Goal: Task Accomplishment & Management: Manage account settings

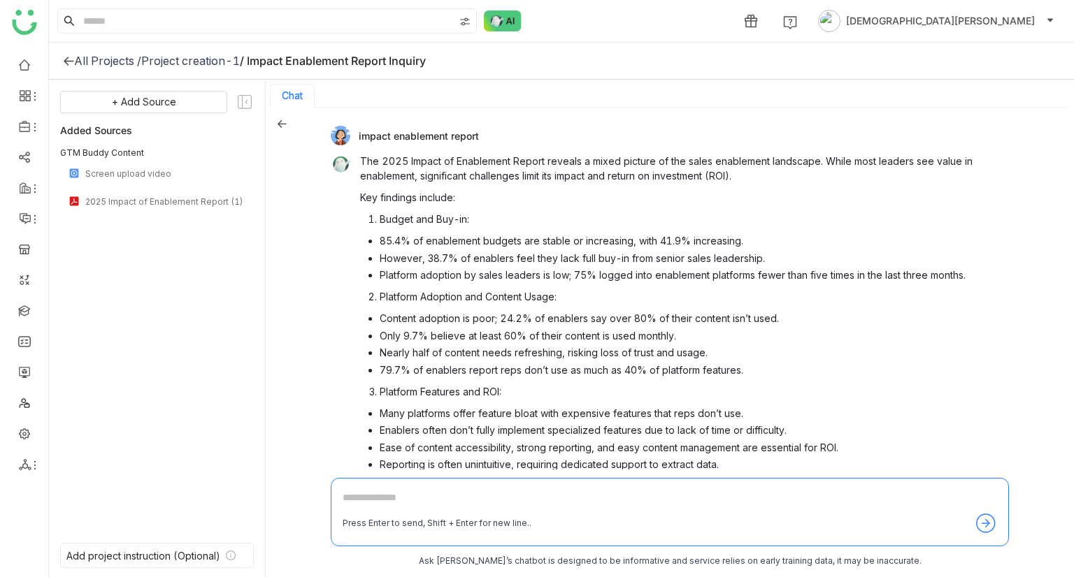
scroll to position [338, 0]
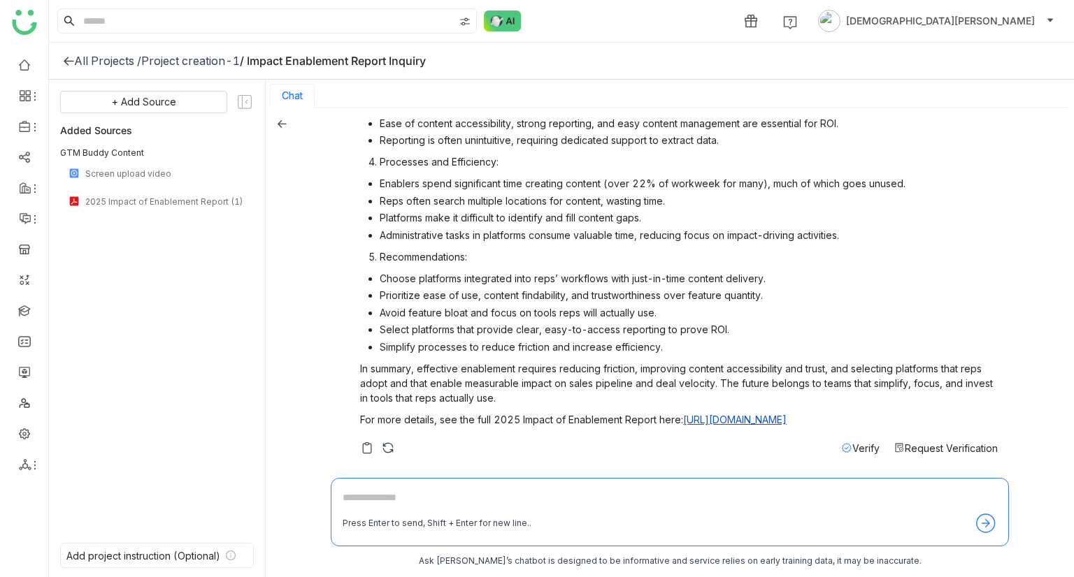
click at [538, 133] on li "Reporting is often unintuitive, requiring dedicated support to extract data." at bounding box center [689, 140] width 618 height 15
click at [178, 64] on div "Project creation-1" at bounding box center [190, 61] width 99 height 14
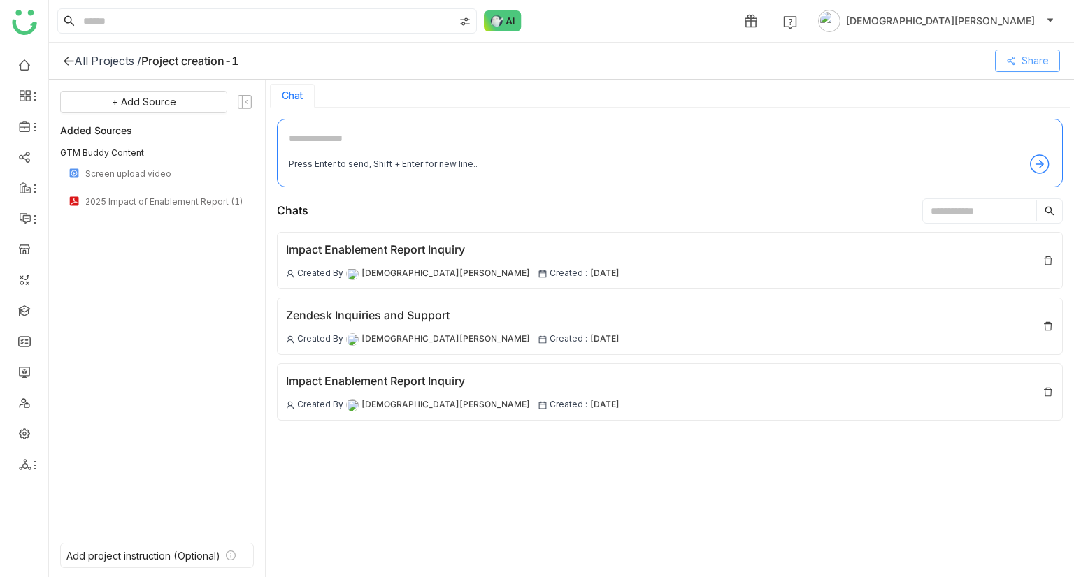
click at [1037, 56] on span "Share" at bounding box center [1034, 60] width 27 height 15
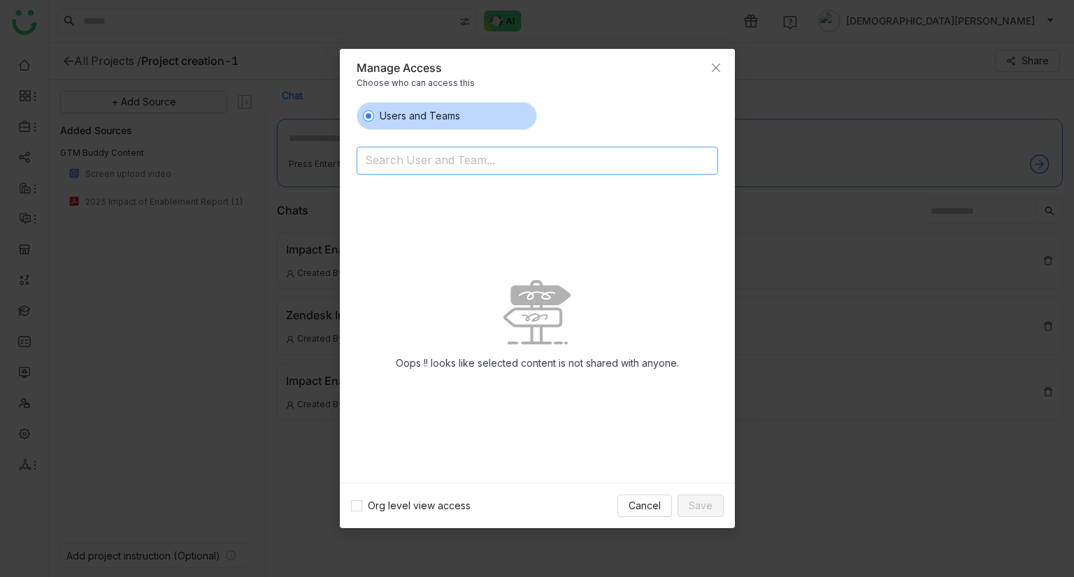
click at [548, 161] on input at bounding box center [501, 162] width 273 height 22
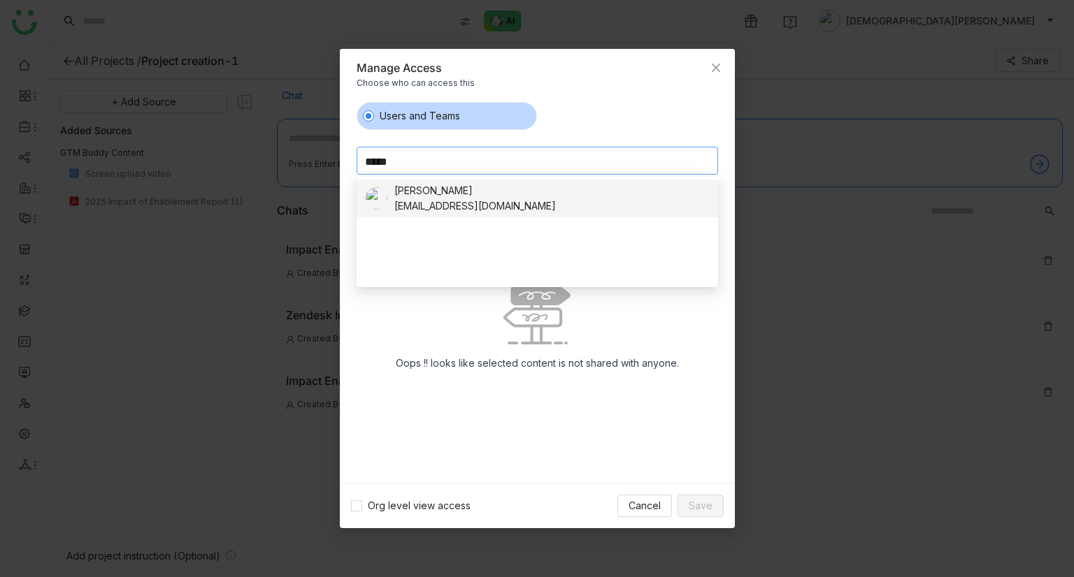
type input "*****"
click at [461, 185] on div "chiru balaya" at bounding box center [474, 190] width 161 height 15
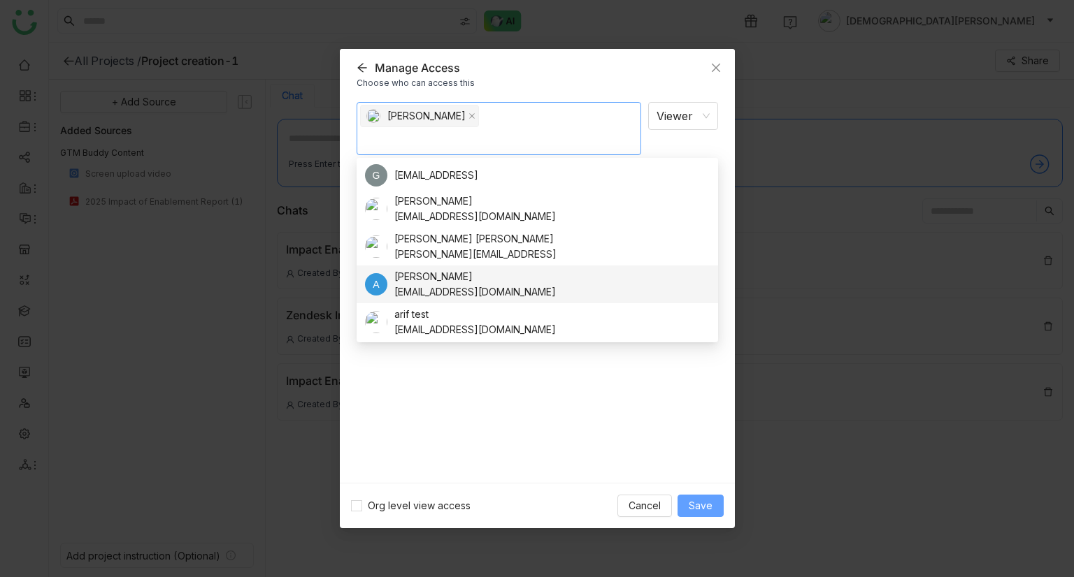
click at [707, 507] on span "Save" at bounding box center [701, 505] width 24 height 15
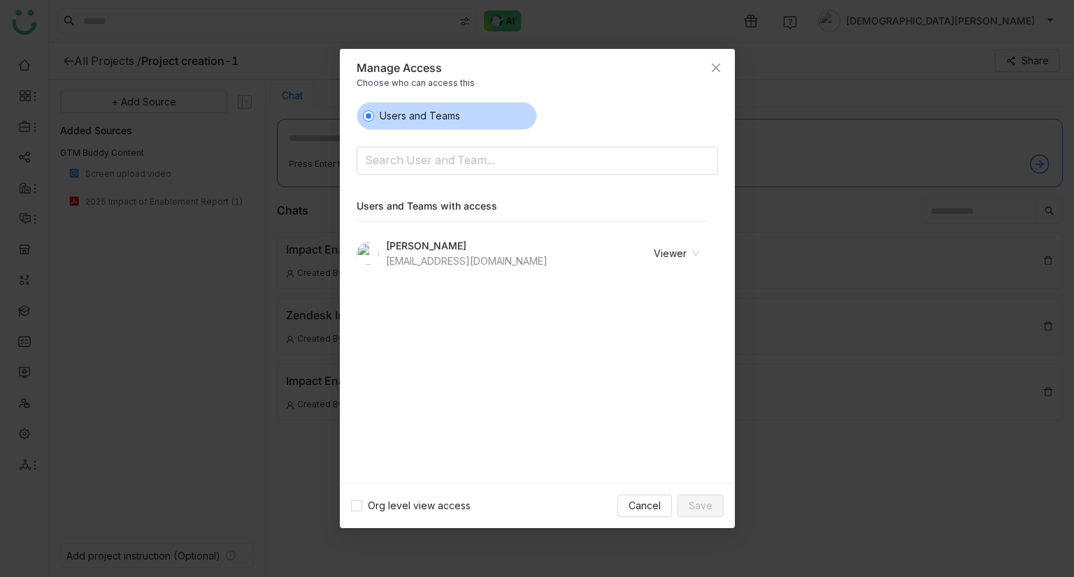
click at [190, 229] on nz-modal-container "Manage Access Choose who can access this Users and Teams Search User and Team..…" at bounding box center [537, 288] width 1074 height 577
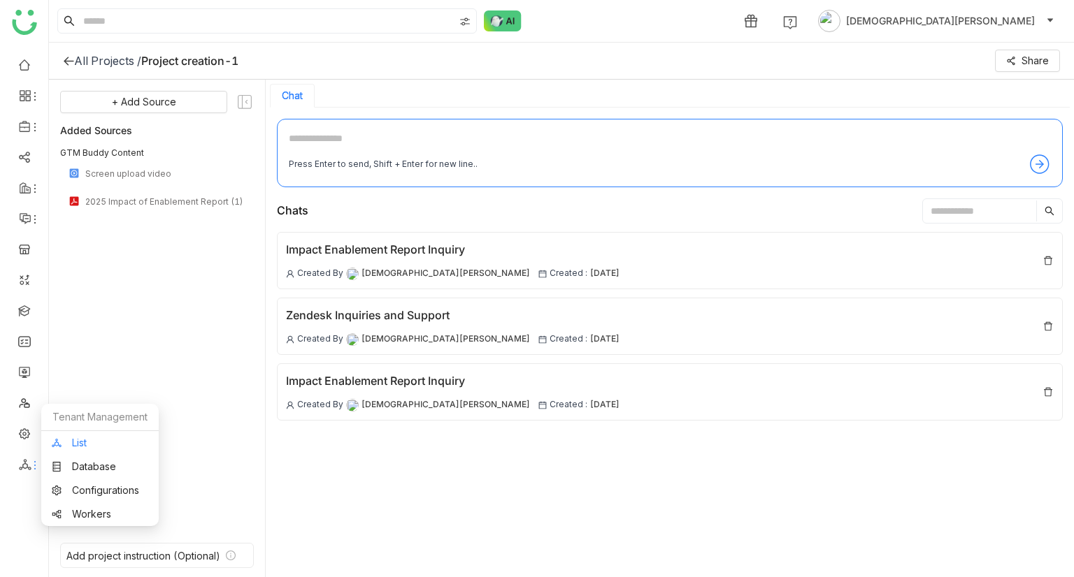
click at [109, 438] on link "List" at bounding box center [100, 443] width 96 height 10
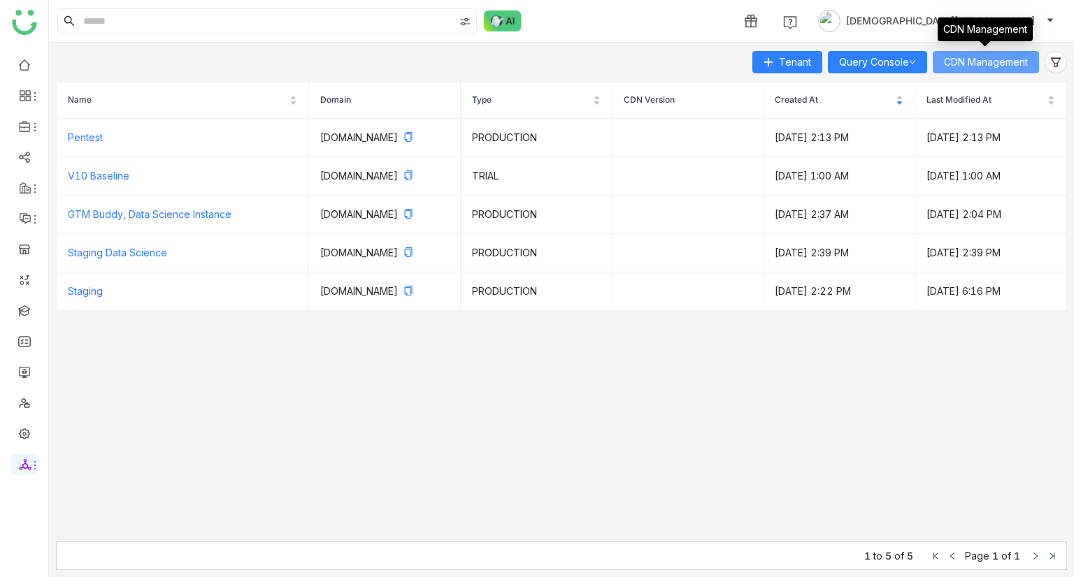
click at [1009, 64] on span "CDN Management" at bounding box center [986, 62] width 84 height 15
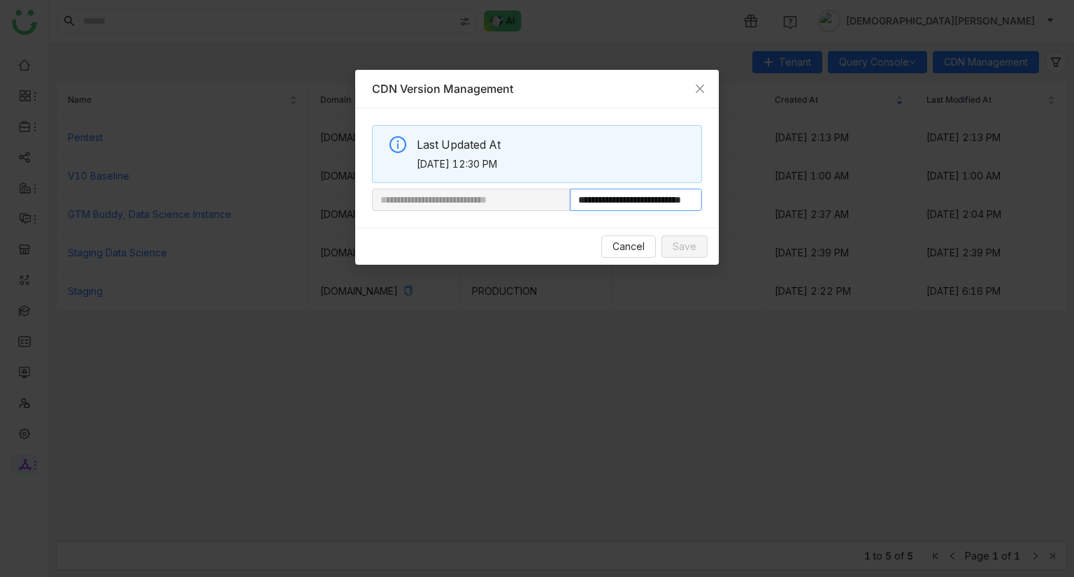
scroll to position [0, 52]
drag, startPoint x: 663, startPoint y: 206, endPoint x: 743, endPoint y: 205, distance: 80.4
click at [743, 205] on nz-modal-container "**********" at bounding box center [537, 288] width 1074 height 577
click at [698, 90] on icon "Close" at bounding box center [699, 88] width 11 height 11
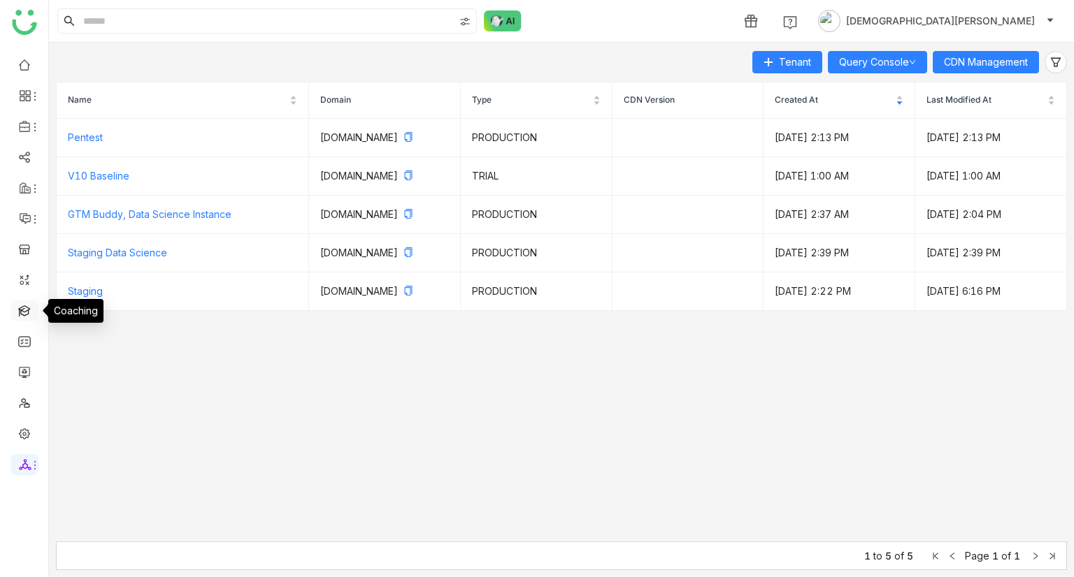
click at [26, 308] on link at bounding box center [24, 310] width 13 height 12
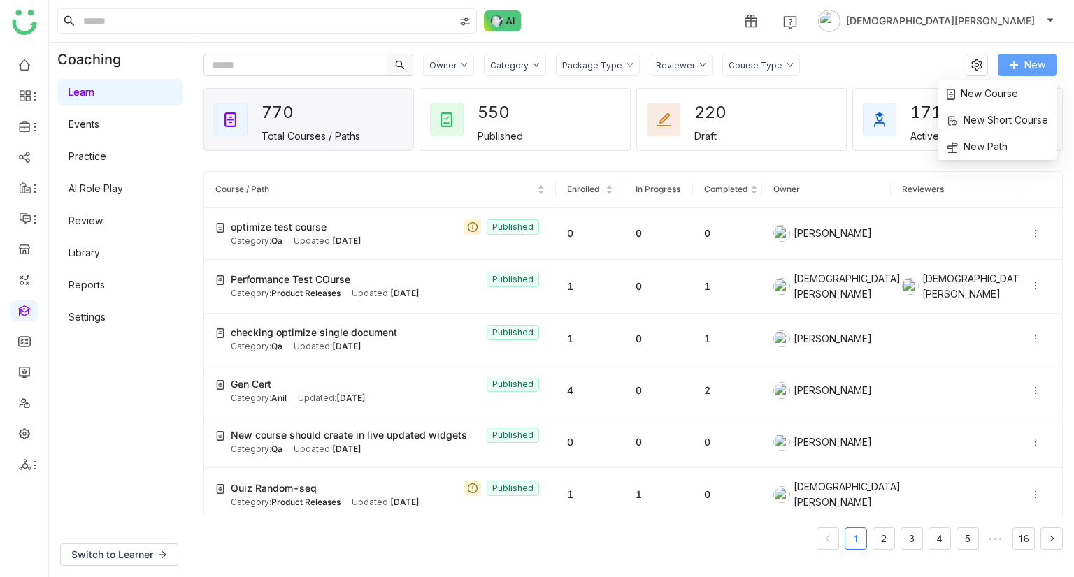
click at [1025, 55] on button "New" at bounding box center [1026, 65] width 59 height 22
click at [1019, 224] on td at bounding box center [1040, 234] width 43 height 52
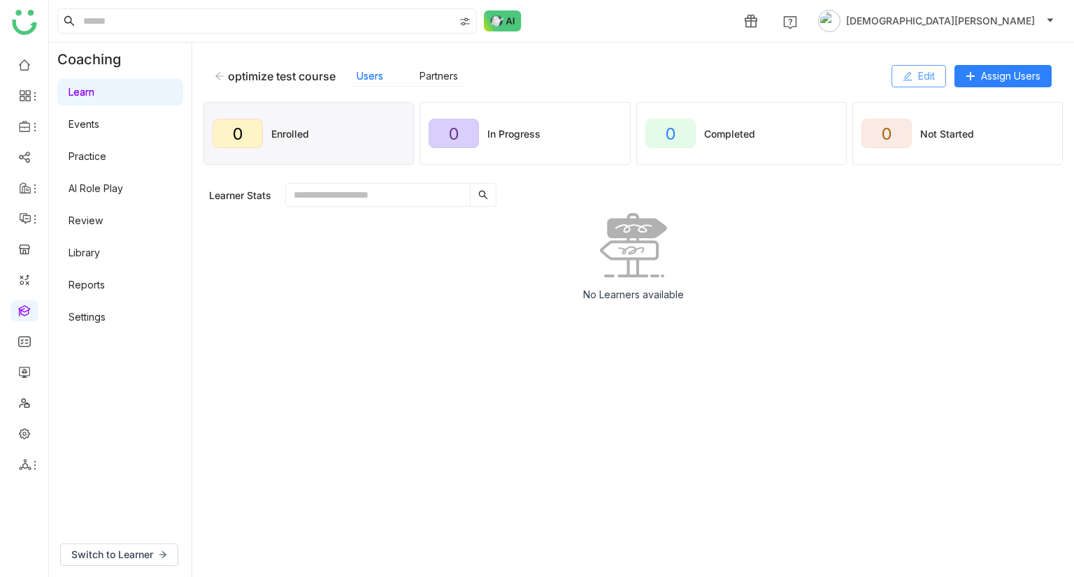
click at [918, 78] on span "Edit" at bounding box center [926, 76] width 17 height 15
click at [907, 66] on button "Edit" at bounding box center [918, 76] width 55 height 22
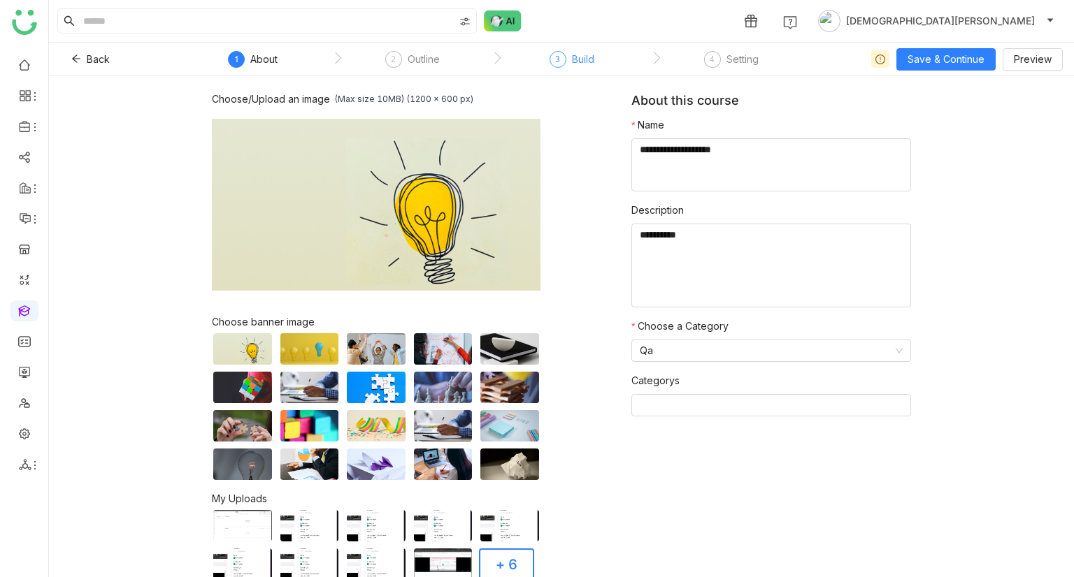
click at [562, 68] on div "3 Build" at bounding box center [571, 63] width 45 height 25
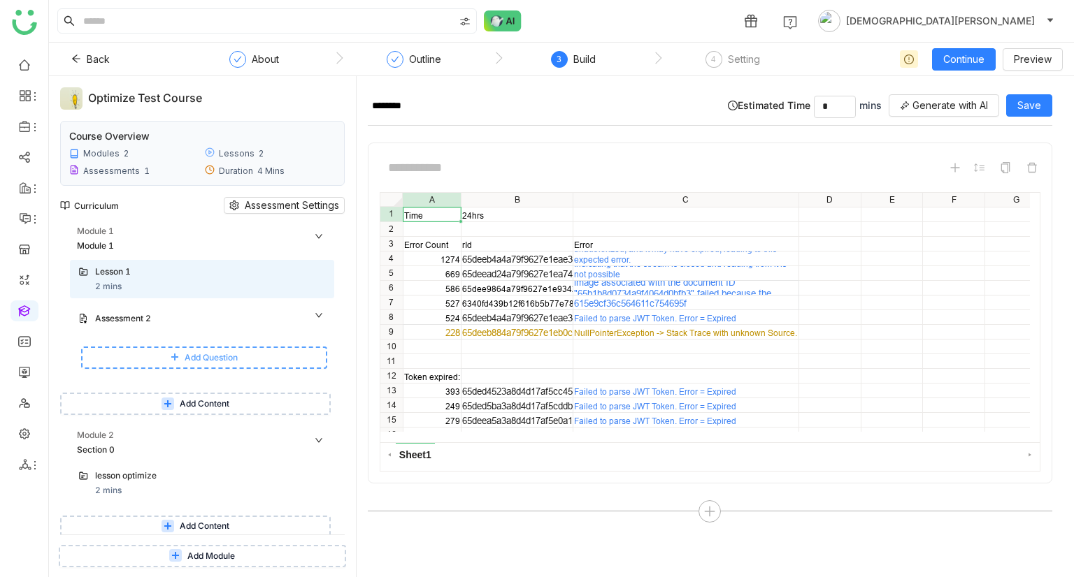
click at [208, 354] on span "Add Question" at bounding box center [211, 358] width 53 height 13
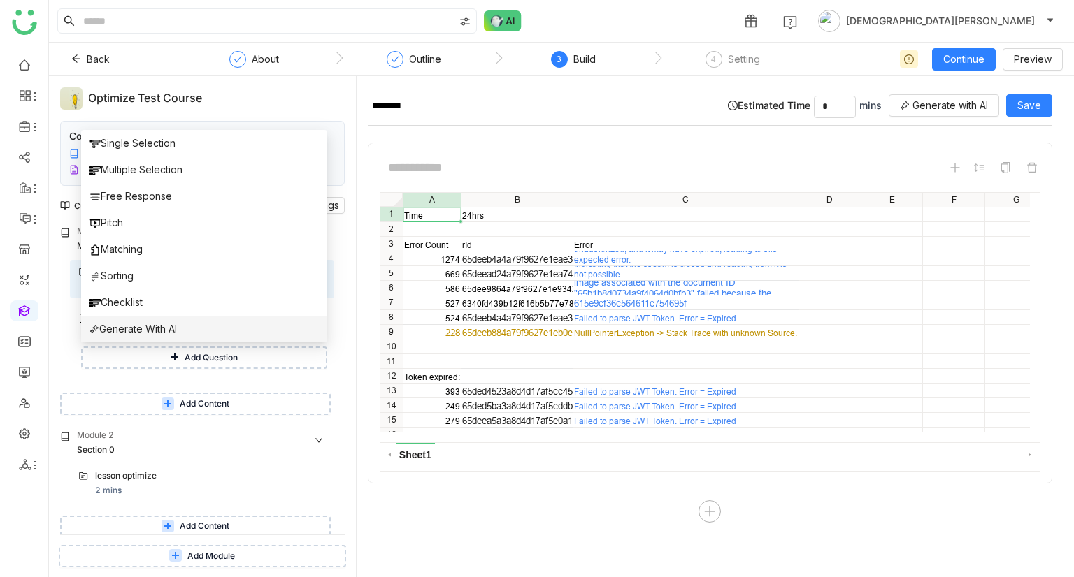
click at [233, 331] on li "Generate With AI" at bounding box center [204, 329] width 246 height 27
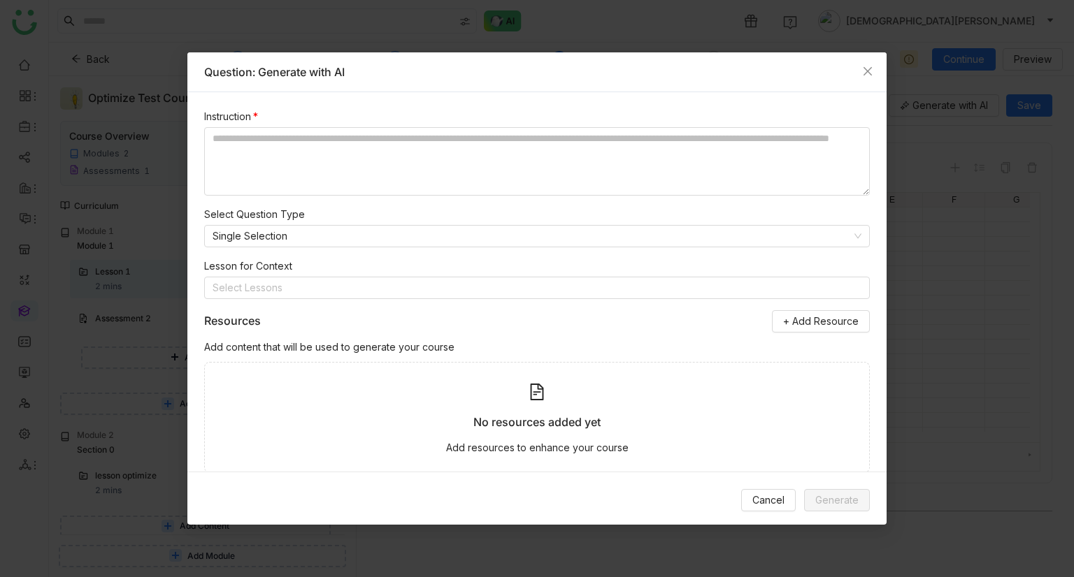
click at [319, 126] on div "Instruction *" at bounding box center [536, 152] width 665 height 87
click at [313, 135] on textarea "To enrich screen reader interactions, please activate Accessibility in Grammarl…" at bounding box center [536, 161] width 665 height 69
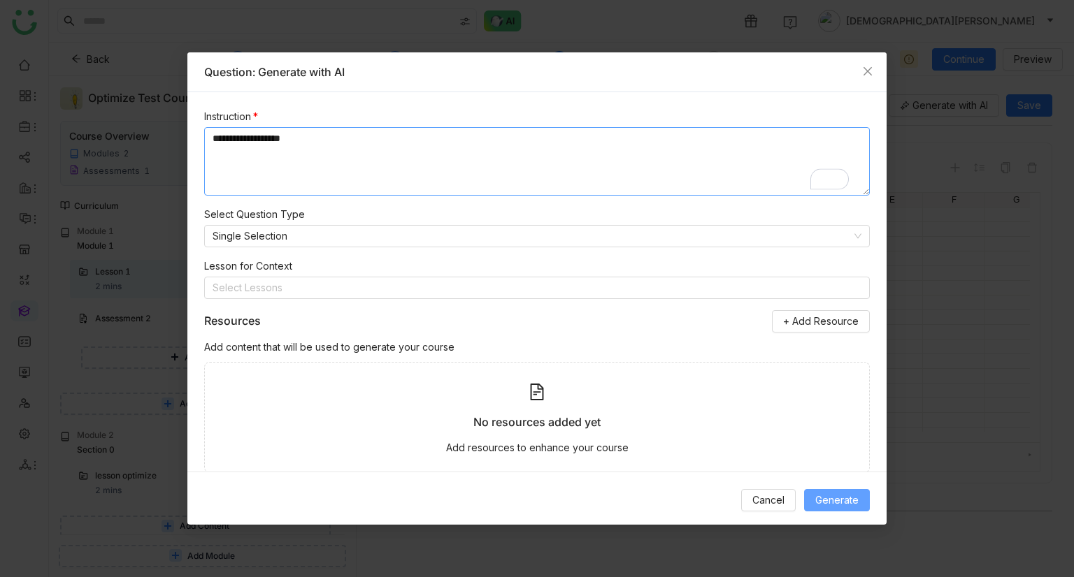
type textarea "**********"
click at [831, 501] on span "Generate" at bounding box center [836, 500] width 43 height 15
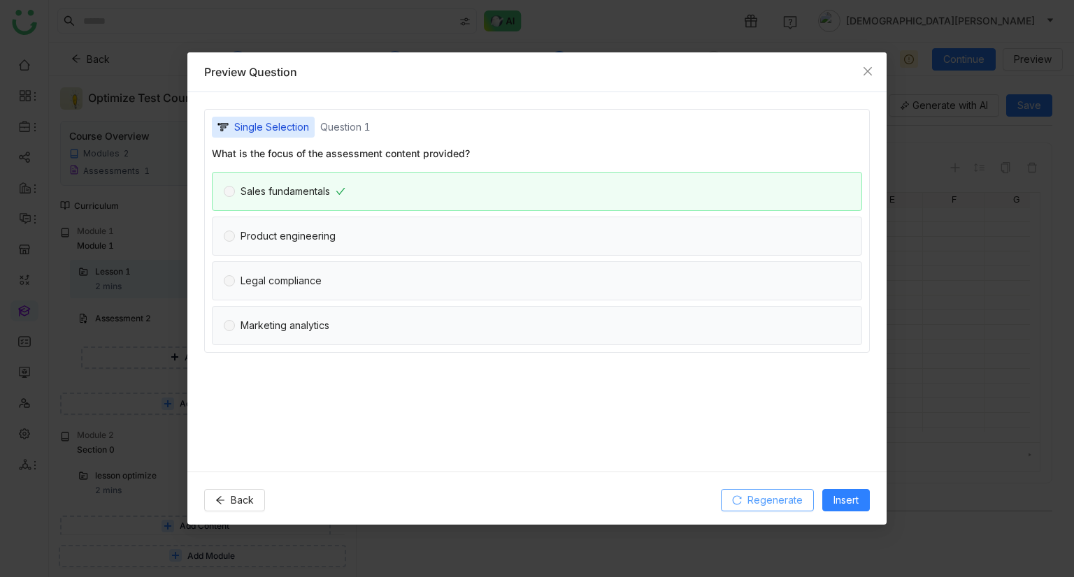
click at [782, 498] on span "Regenerate" at bounding box center [774, 500] width 55 height 15
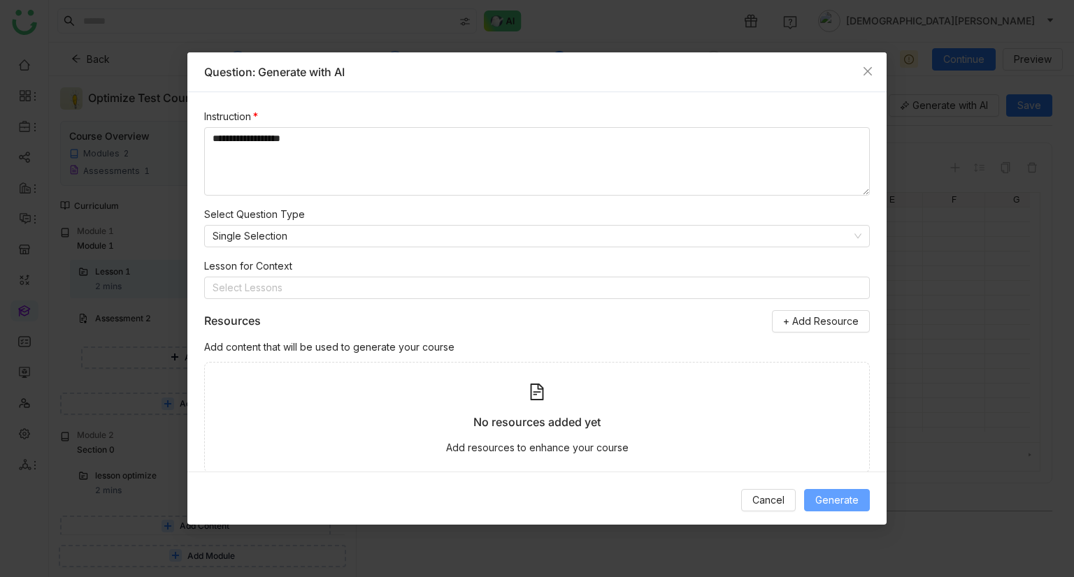
click at [830, 505] on span "Generate" at bounding box center [836, 500] width 43 height 15
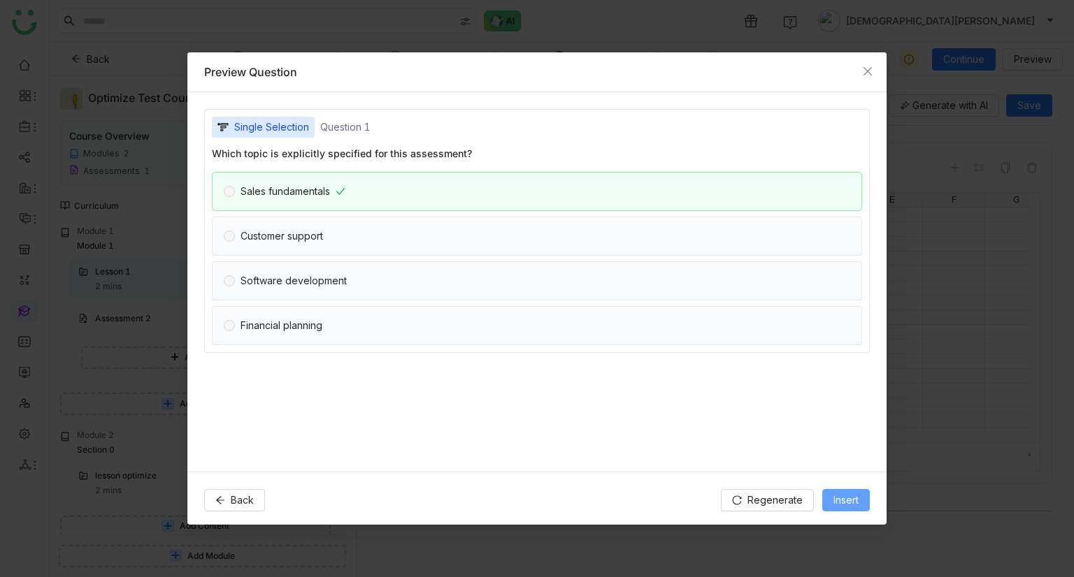
click at [847, 503] on span "Insert" at bounding box center [845, 500] width 25 height 15
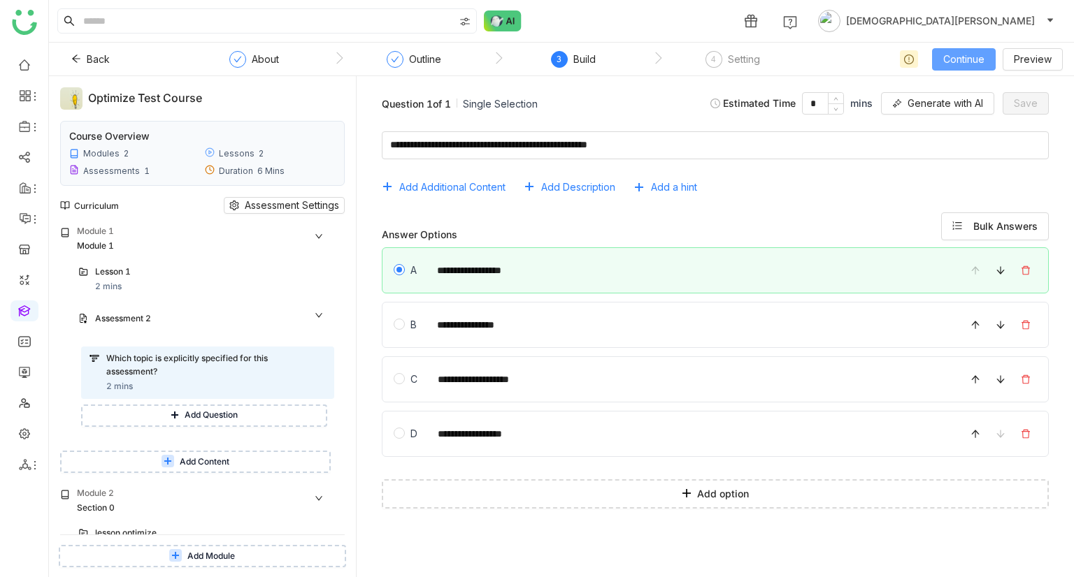
click at [970, 52] on span "Continue" at bounding box center [963, 59] width 41 height 15
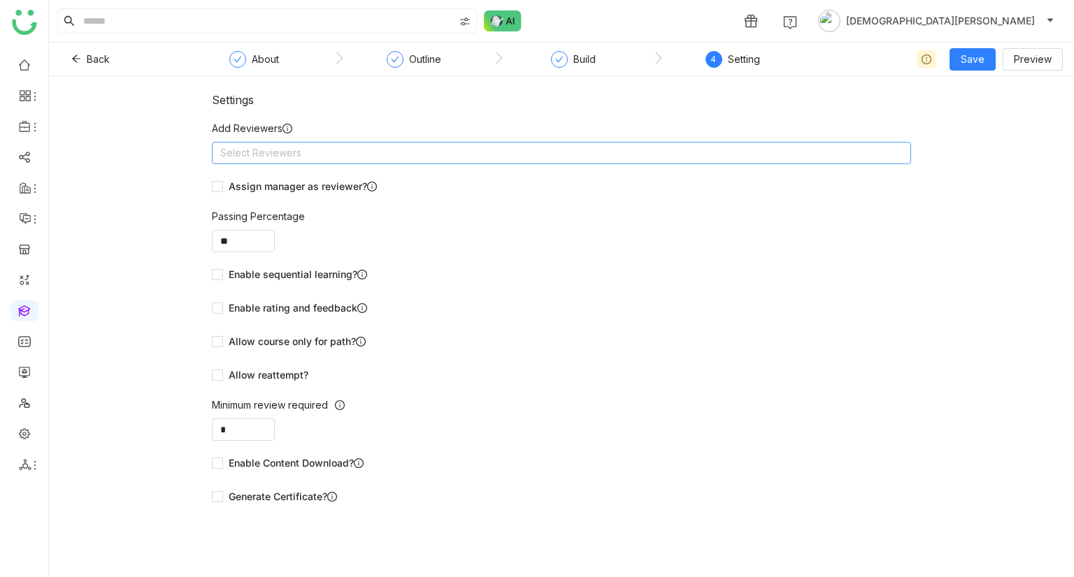
click at [387, 158] on nz-select-top-control "Select Reviewers" at bounding box center [561, 153] width 699 height 22
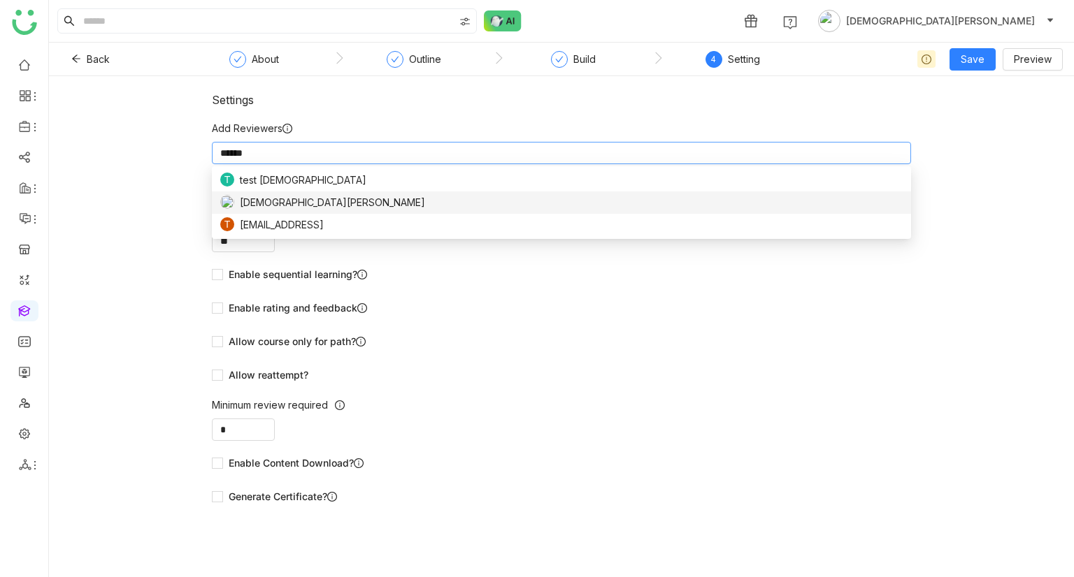
type input "******"
click at [282, 201] on span "[DEMOGRAPHIC_DATA][PERSON_NAME]" at bounding box center [332, 202] width 185 height 15
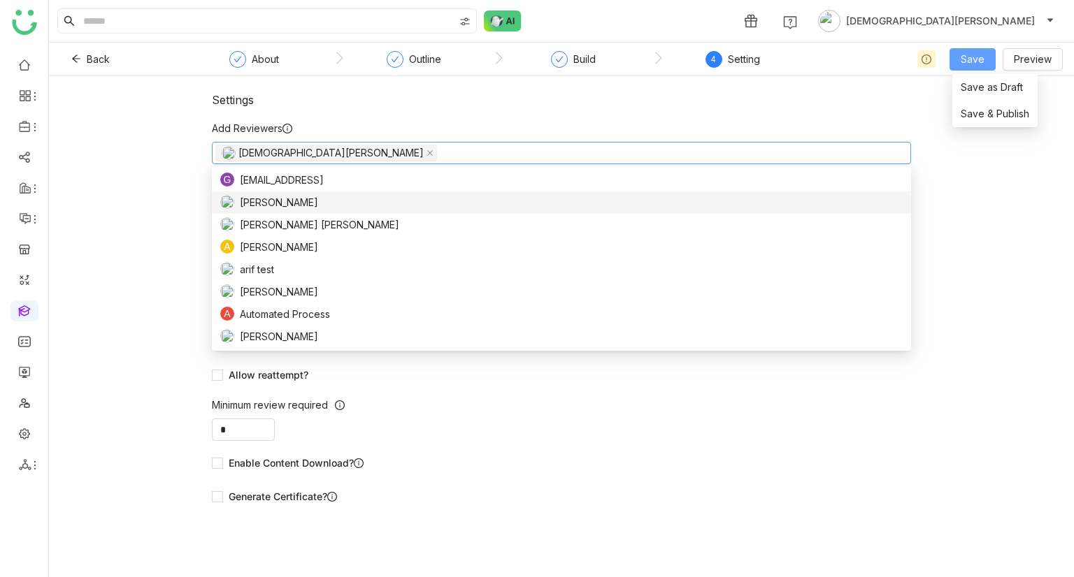
click at [972, 63] on span "Save" at bounding box center [972, 59] width 24 height 15
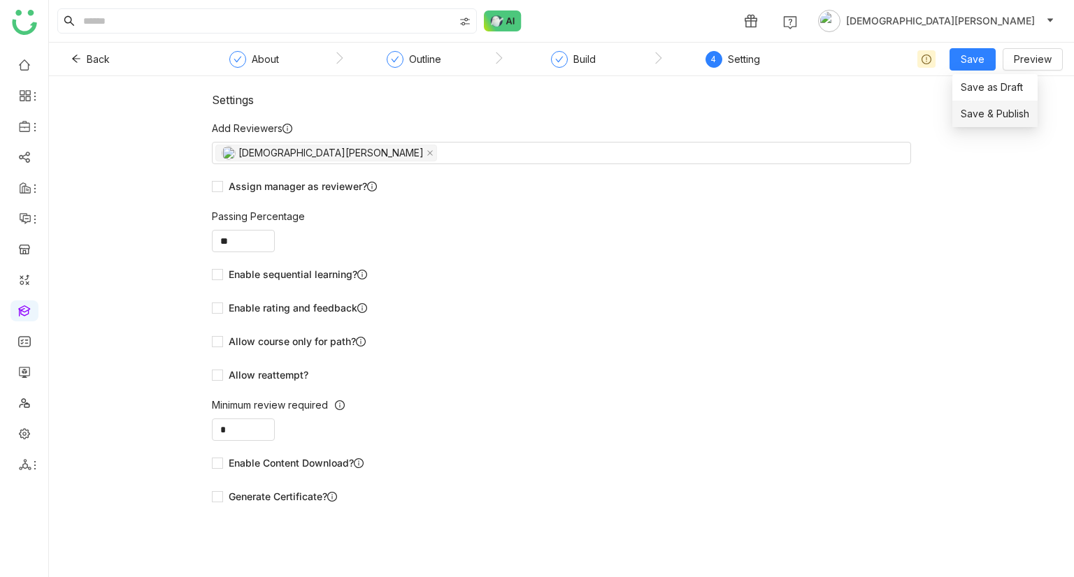
click at [983, 118] on span "Save & Publish" at bounding box center [994, 113] width 69 height 15
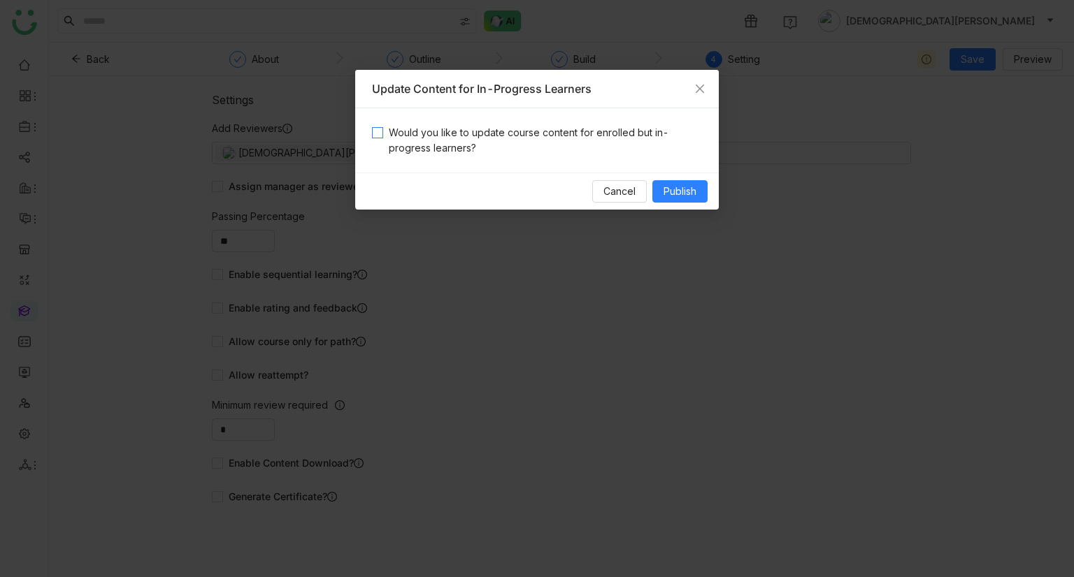
click at [532, 140] on span "Would you like to update course content for enrolled but in-progress learners?" at bounding box center [542, 140] width 319 height 31
click at [689, 191] on span "Publish" at bounding box center [679, 191] width 33 height 15
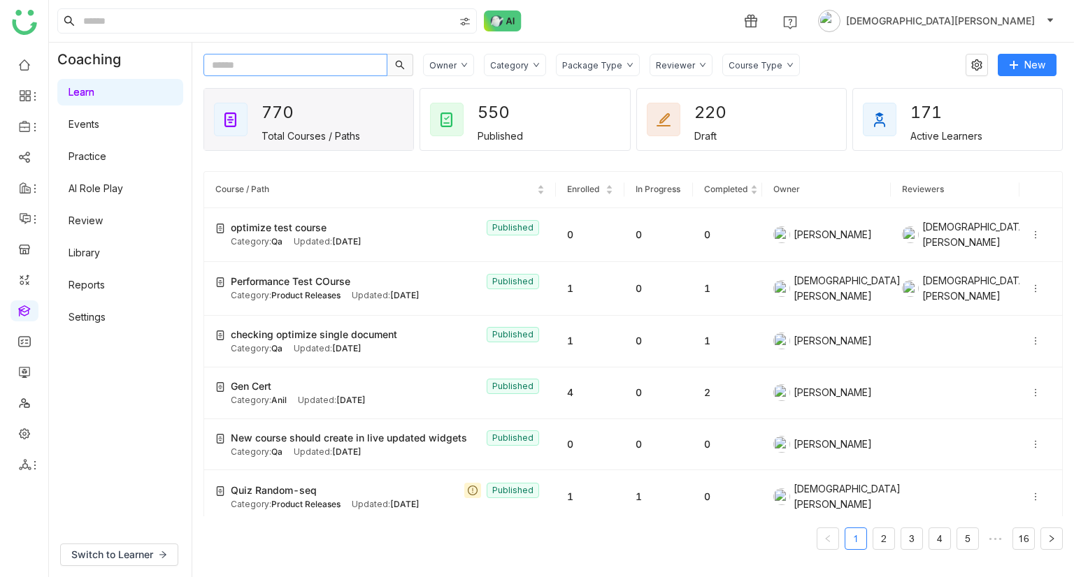
click at [326, 68] on input "text" at bounding box center [295, 65] width 184 height 22
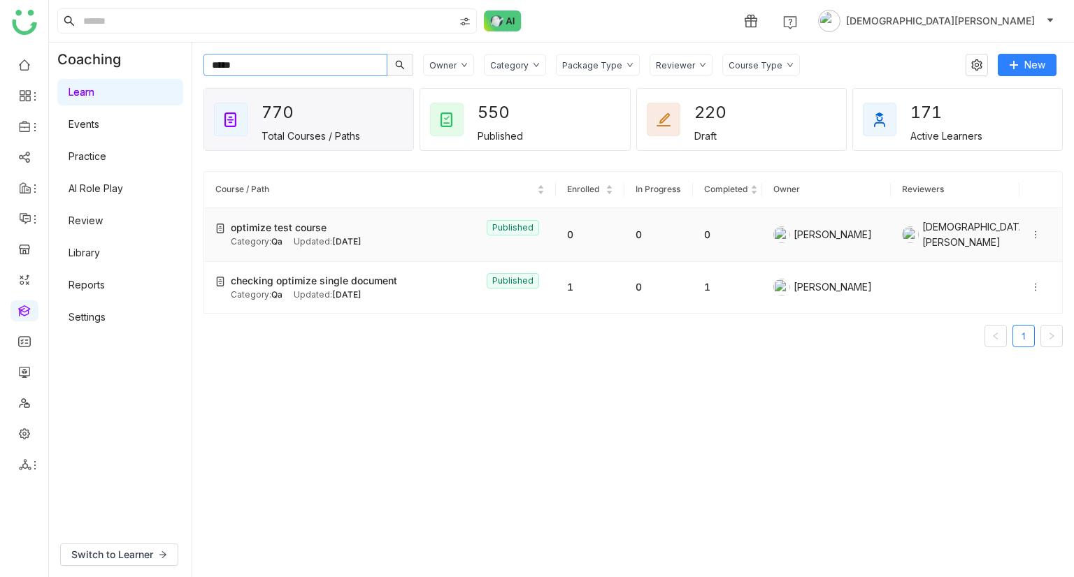
type input "*****"
click at [283, 238] on div "Category: Qa Updated: Oct 01, 2025" at bounding box center [388, 242] width 314 height 13
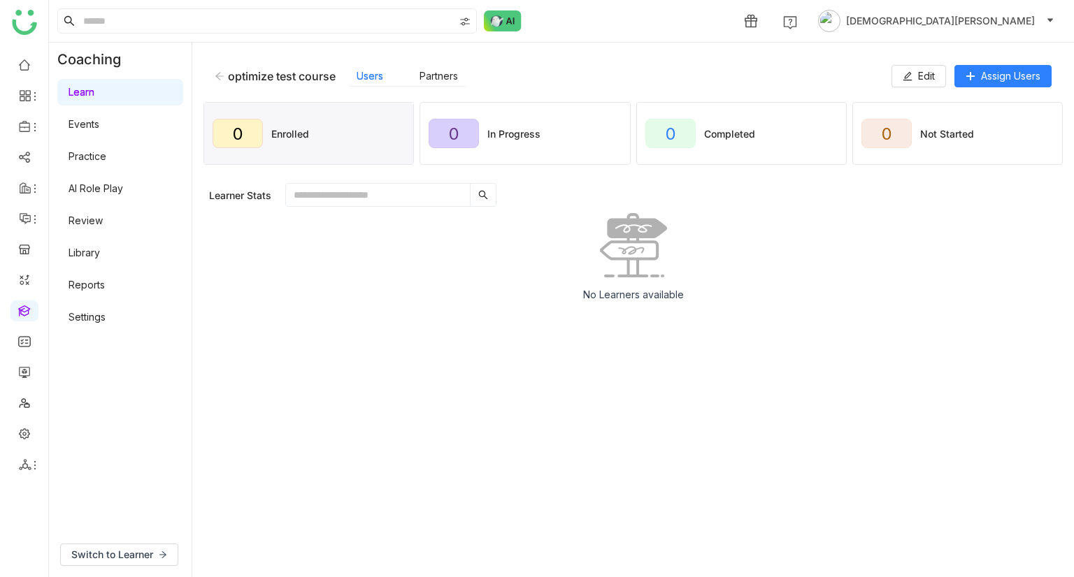
click at [218, 73] on icon at bounding box center [219, 76] width 8 height 8
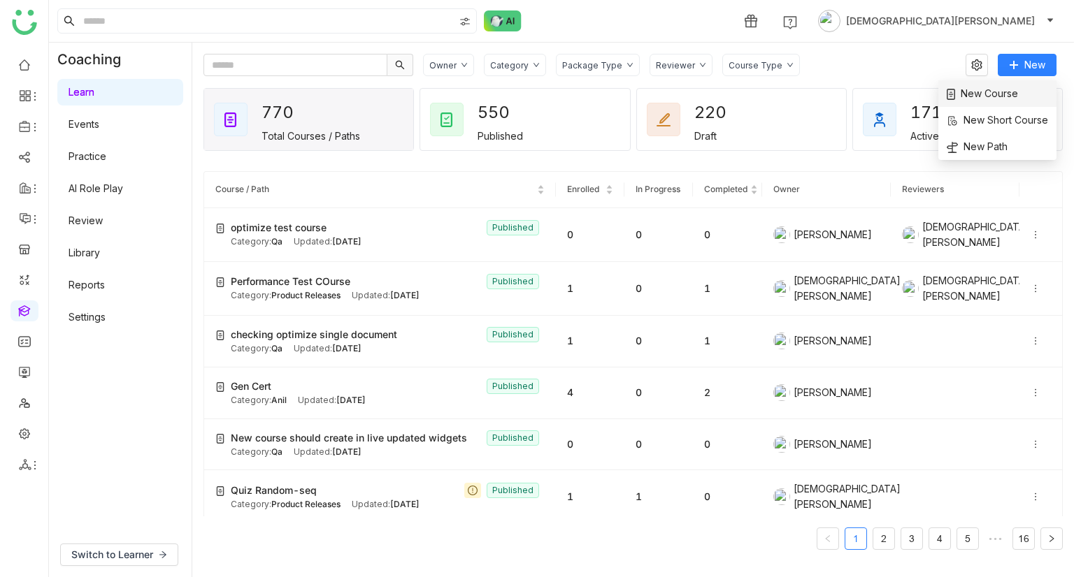
click at [987, 92] on span "New Course" at bounding box center [981, 93] width 71 height 15
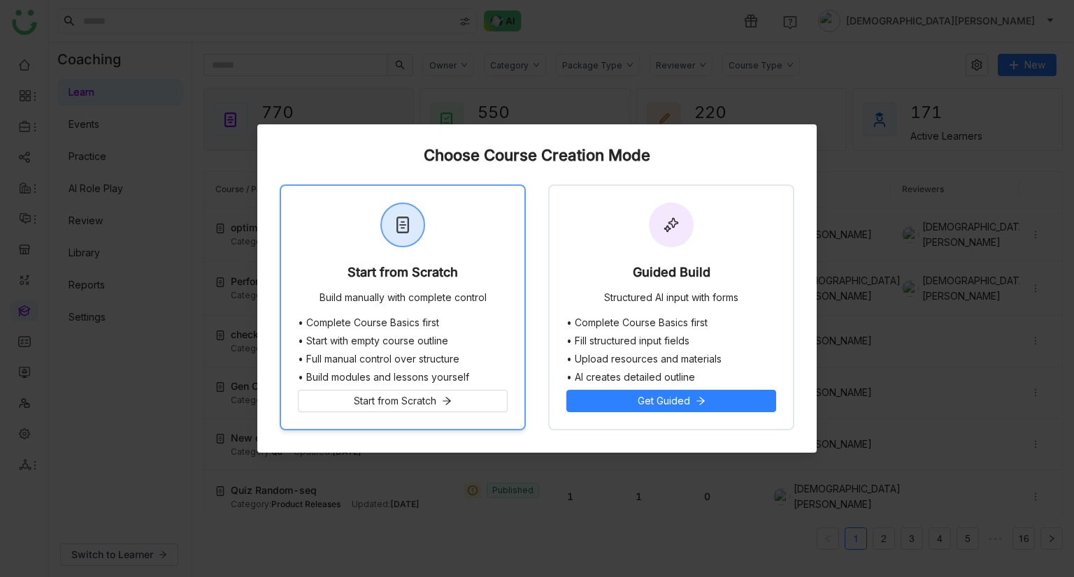
click at [355, 362] on li "• Full manual control over structure" at bounding box center [403, 359] width 210 height 11
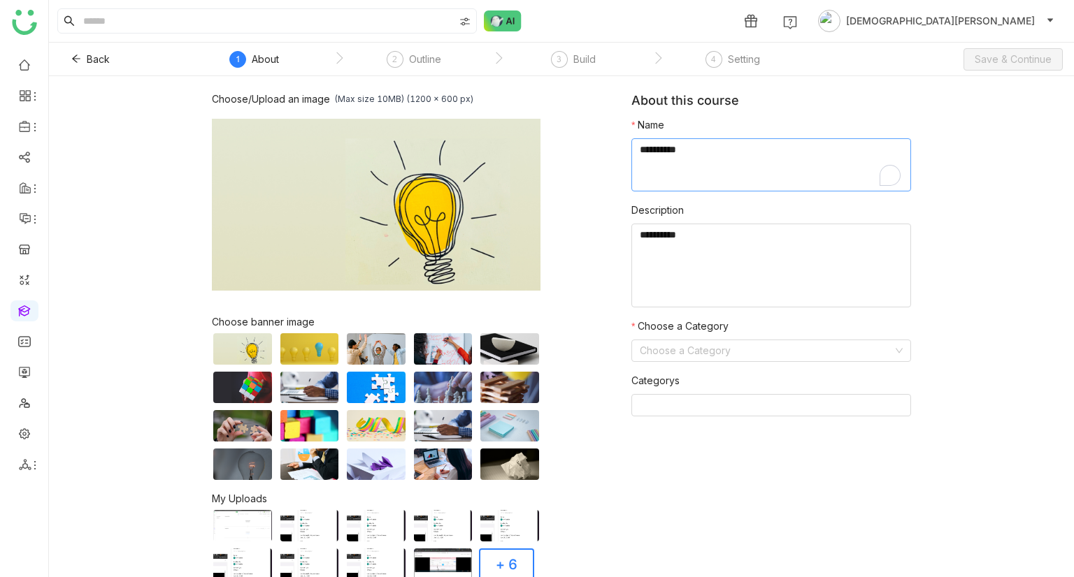
click at [670, 178] on textarea "To enrich screen reader interactions, please activate Accessibility in Grammarl…" at bounding box center [771, 164] width 280 height 53
type textarea "**********"
click at [658, 236] on textarea "To enrich screen reader interactions, please activate Accessibility in Grammarl…" at bounding box center [771, 266] width 280 height 84
paste textarea "**********"
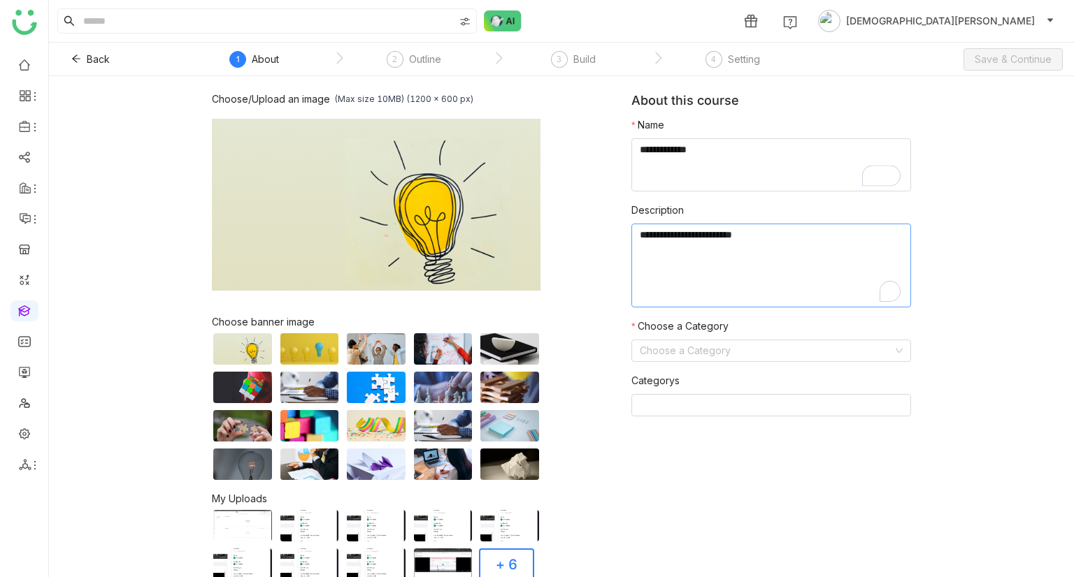
paste textarea "**********"
type textarea "**********"
click at [708, 353] on input at bounding box center [766, 350] width 253 height 21
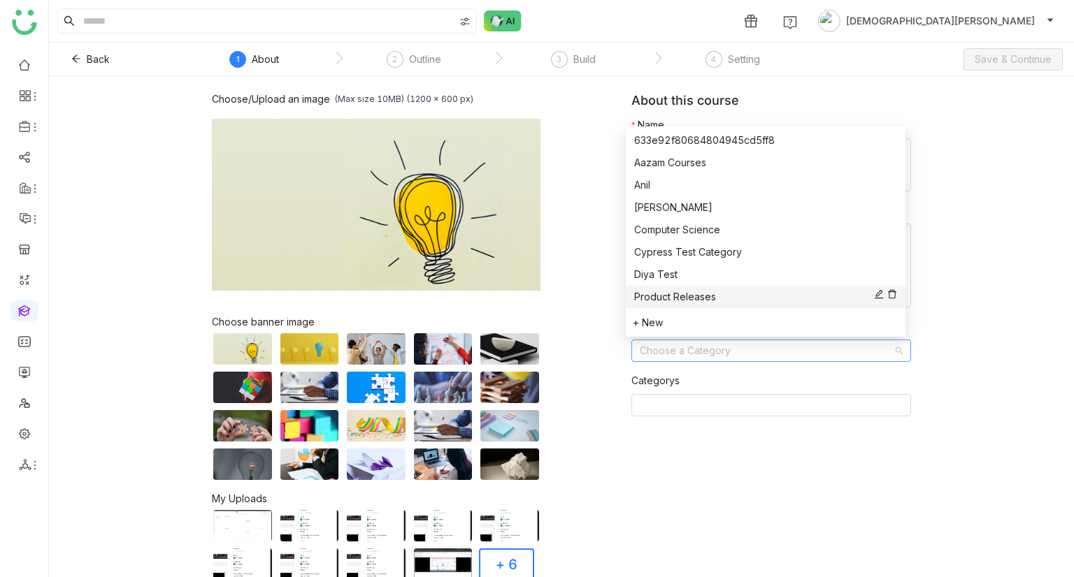
click at [665, 297] on div "Product Releases" at bounding box center [765, 296] width 263 height 15
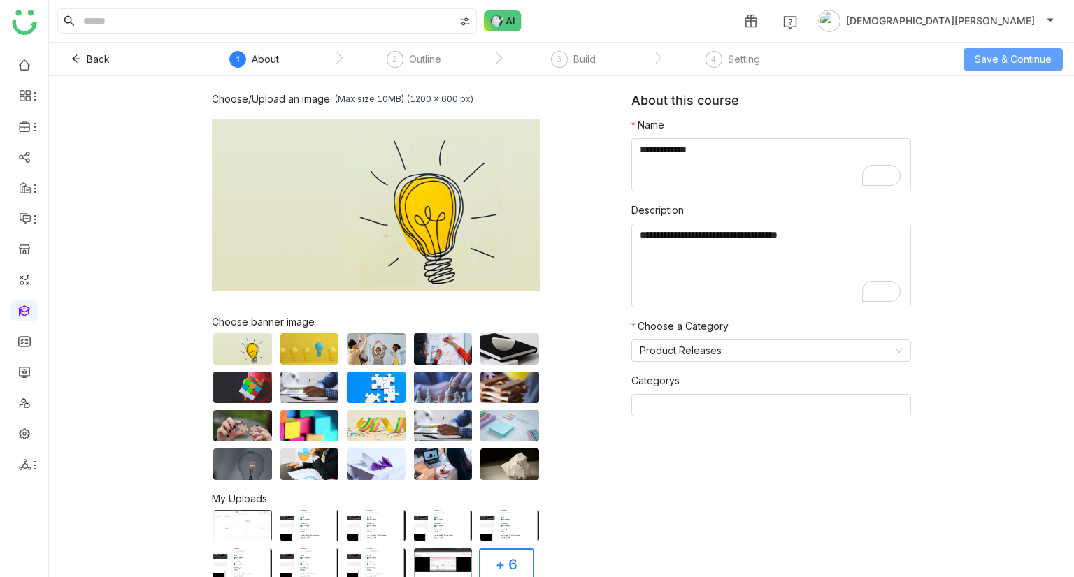
click at [998, 57] on span "Save & Continue" at bounding box center [1012, 59] width 77 height 15
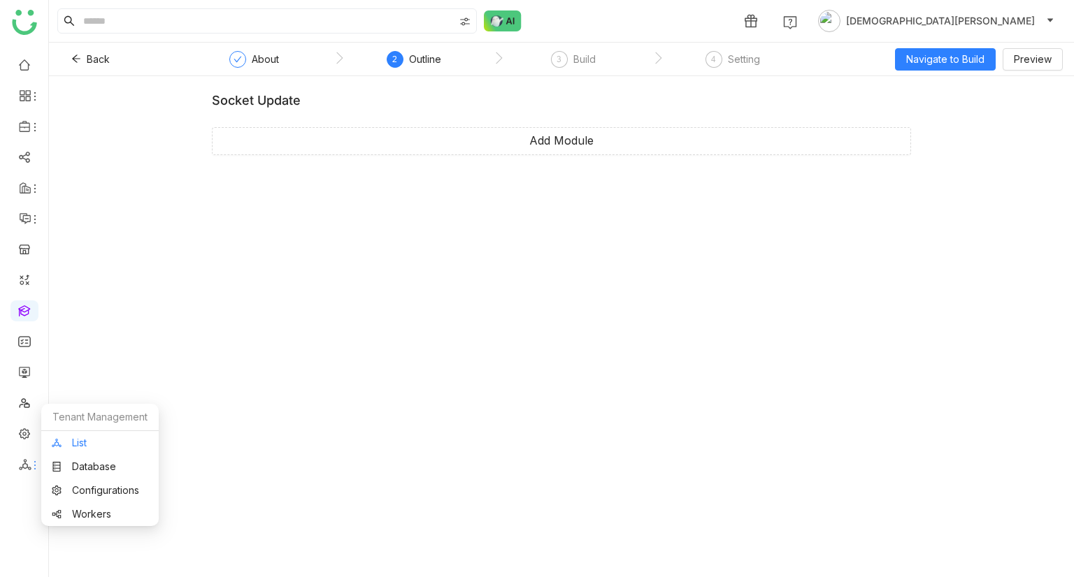
click at [103, 438] on link "List" at bounding box center [100, 443] width 96 height 10
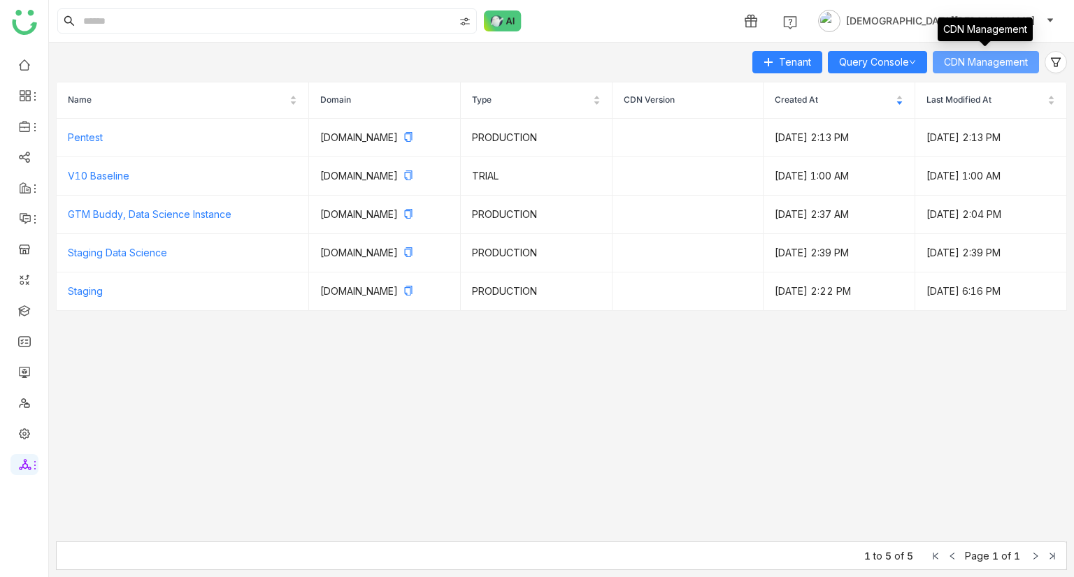
click at [972, 66] on span "CDN Management" at bounding box center [986, 62] width 84 height 15
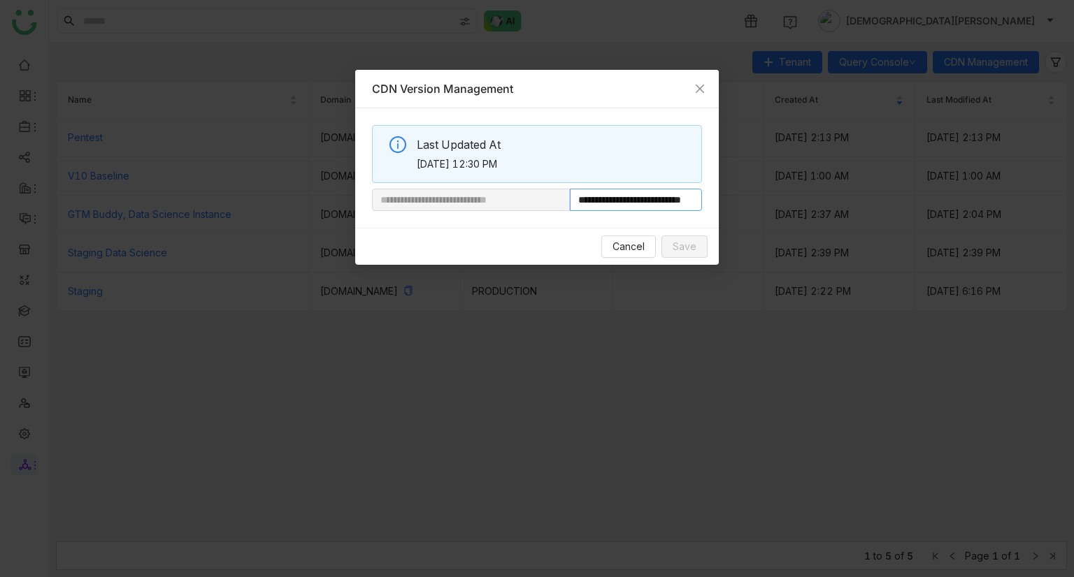
scroll to position [0, 52]
drag, startPoint x: 617, startPoint y: 203, endPoint x: 895, endPoint y: 208, distance: 278.9
click at [895, 208] on nz-modal-container "**********" at bounding box center [537, 288] width 1074 height 577
paste input "**********"
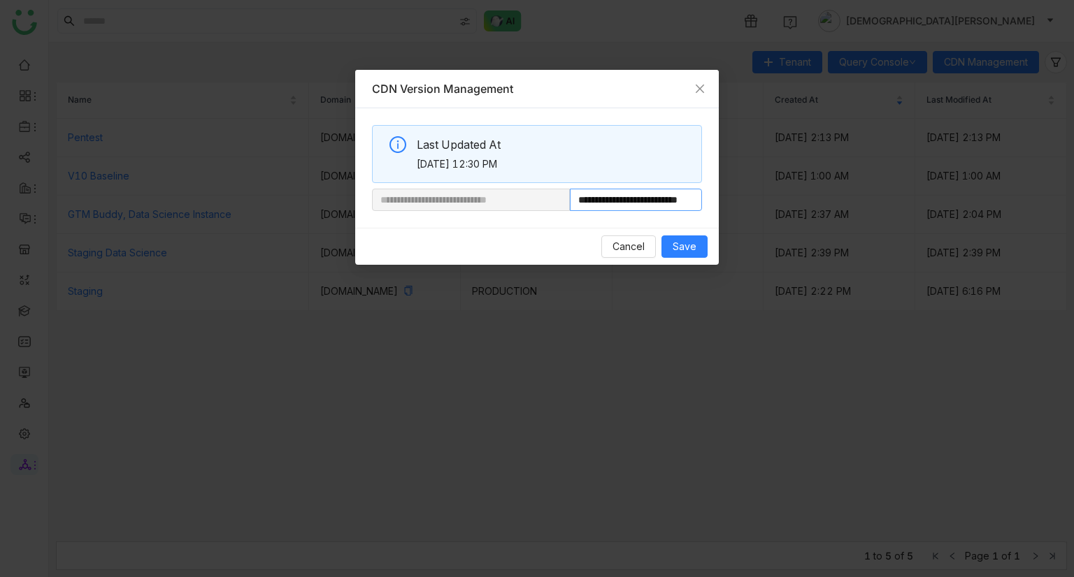
scroll to position [0, 30]
type input "**********"
click at [684, 251] on span "Save" at bounding box center [684, 246] width 24 height 15
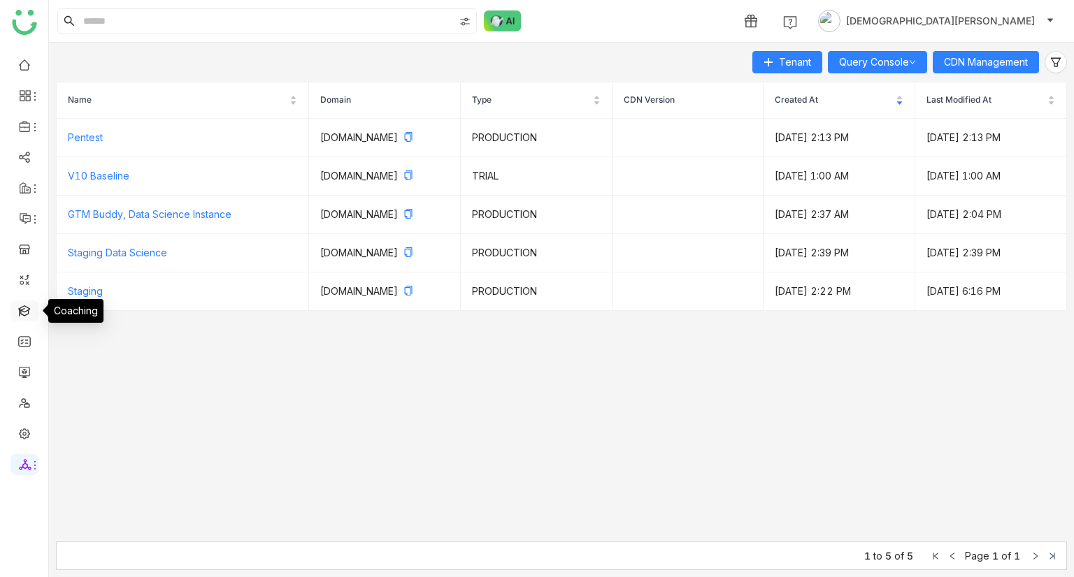
click at [24, 315] on link at bounding box center [24, 310] width 13 height 12
click at [25, 308] on link at bounding box center [24, 310] width 13 height 12
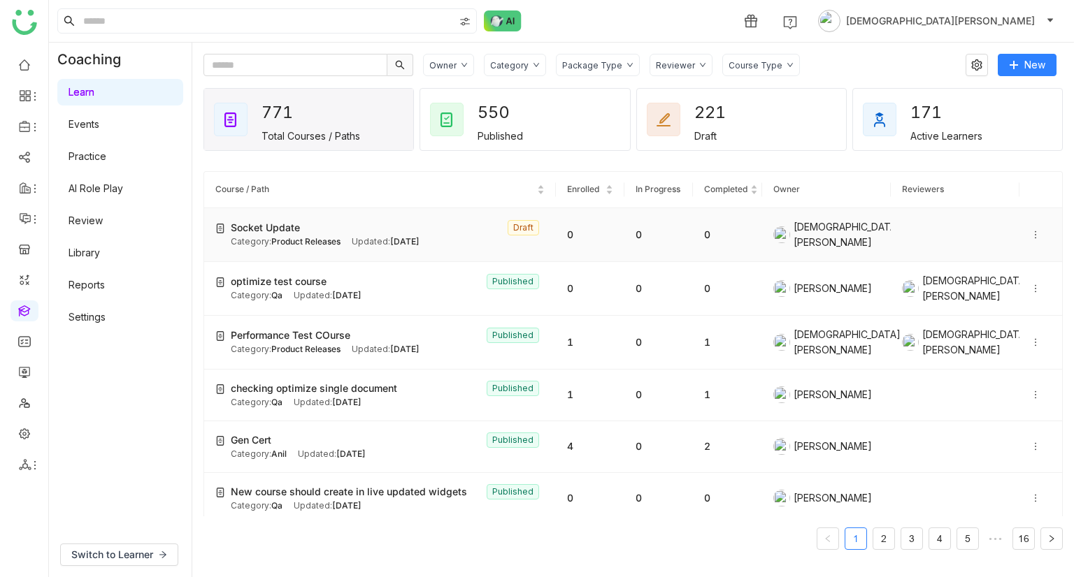
click at [1030, 234] on icon at bounding box center [1035, 235] width 10 height 10
click at [995, 212] on span "Edit" at bounding box center [978, 219] width 38 height 15
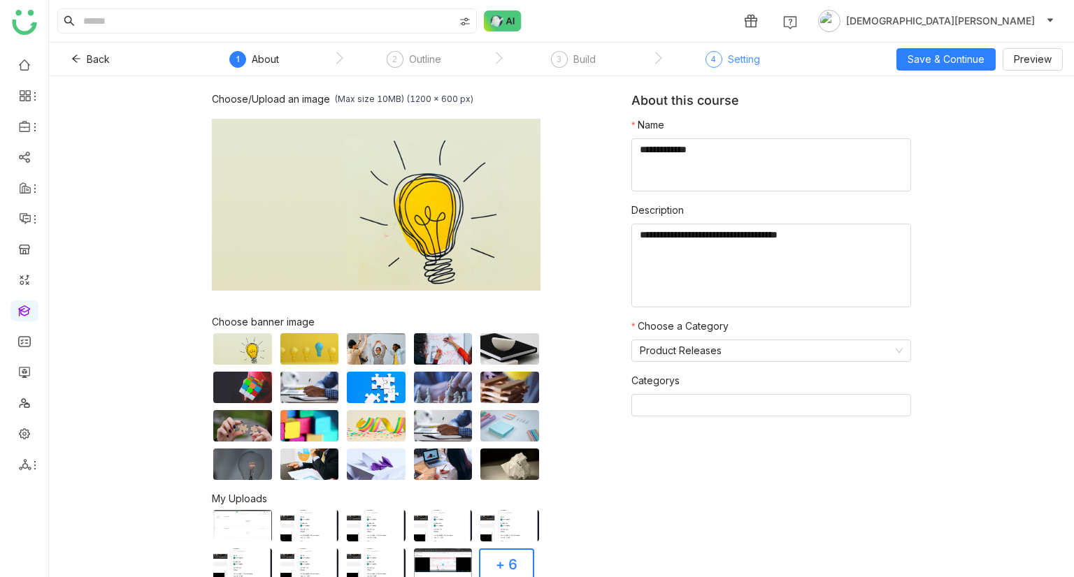
click at [728, 61] on div "Setting" at bounding box center [744, 59] width 32 height 17
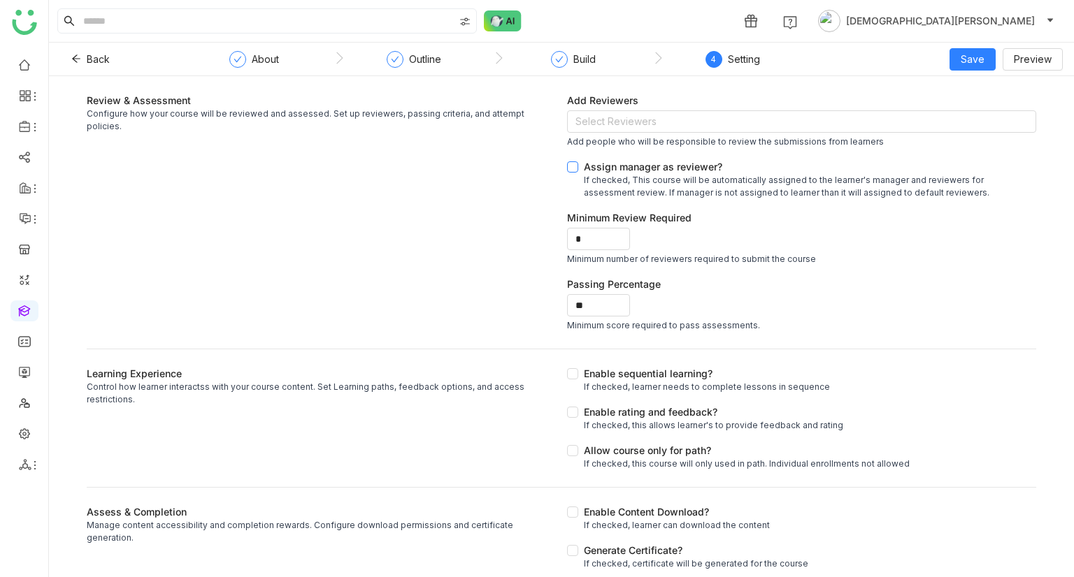
click at [628, 161] on div "Assign manager as reviewer?" at bounding box center [807, 166] width 447 height 15
click at [618, 232] on nz-icon at bounding box center [622, 235] width 8 height 8
type input "*"
click at [620, 245] on icon at bounding box center [622, 243] width 5 height 5
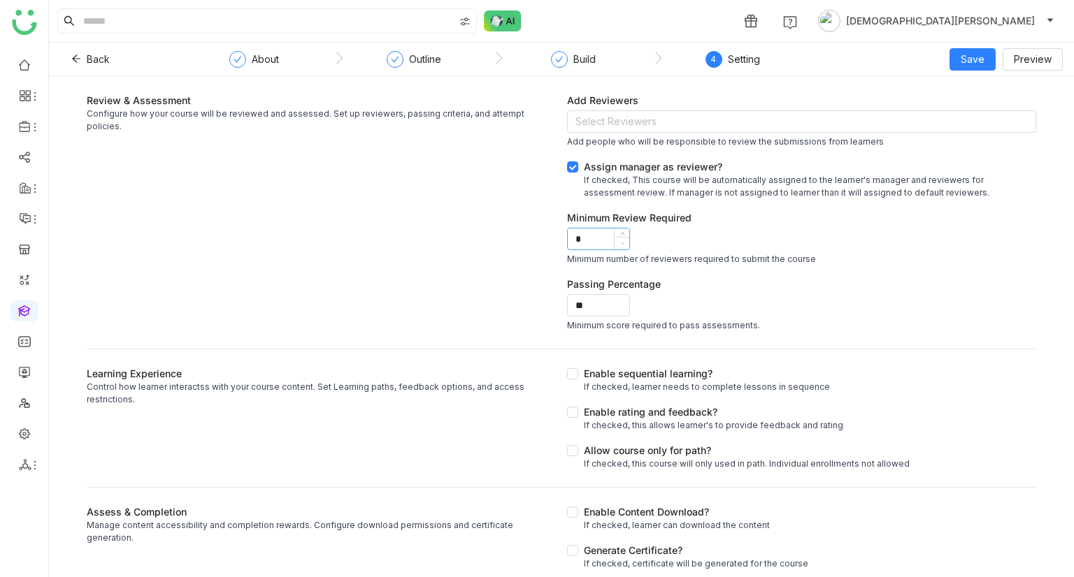
click at [620, 245] on icon at bounding box center [622, 243] width 5 height 5
click at [618, 298] on nz-icon at bounding box center [622, 302] width 8 height 8
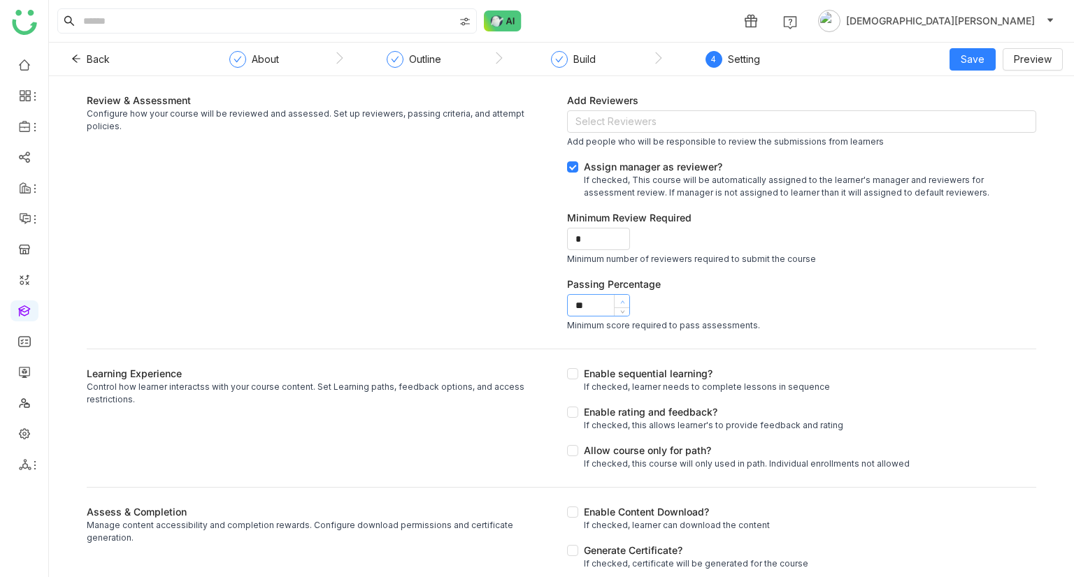
type input "***"
click at [618, 298] on nz-icon at bounding box center [622, 302] width 8 height 8
click at [656, 379] on div "Enable sequential learning?" at bounding box center [707, 373] width 246 height 15
click at [640, 417] on div "Enable rating and feedback?" at bounding box center [713, 412] width 259 height 15
click at [634, 451] on div "Allow course only for path?" at bounding box center [747, 450] width 326 height 15
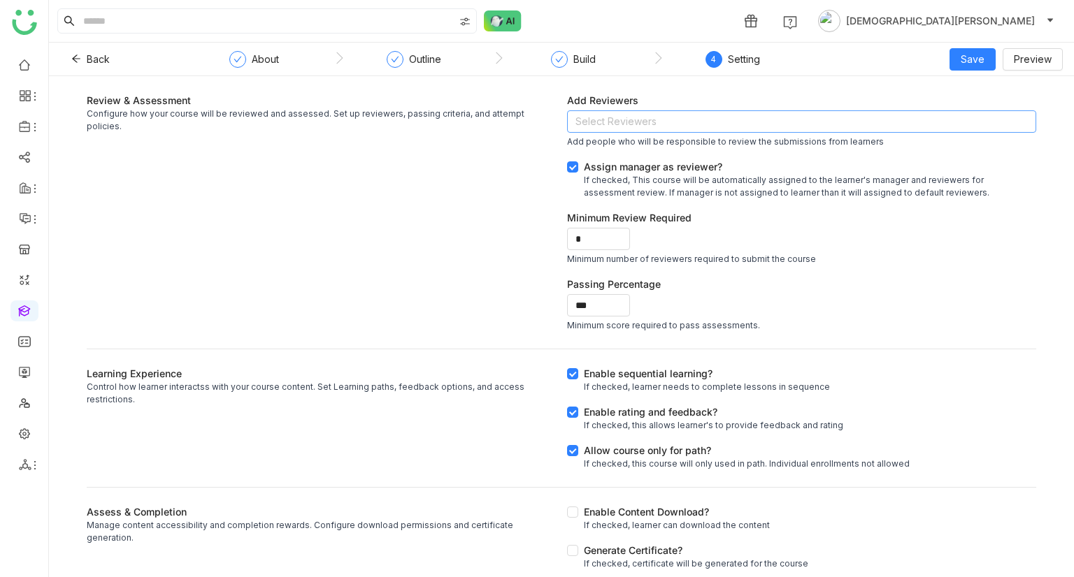
click at [640, 113] on nz-select-top-control "Select Reviewers" at bounding box center [801, 121] width 469 height 22
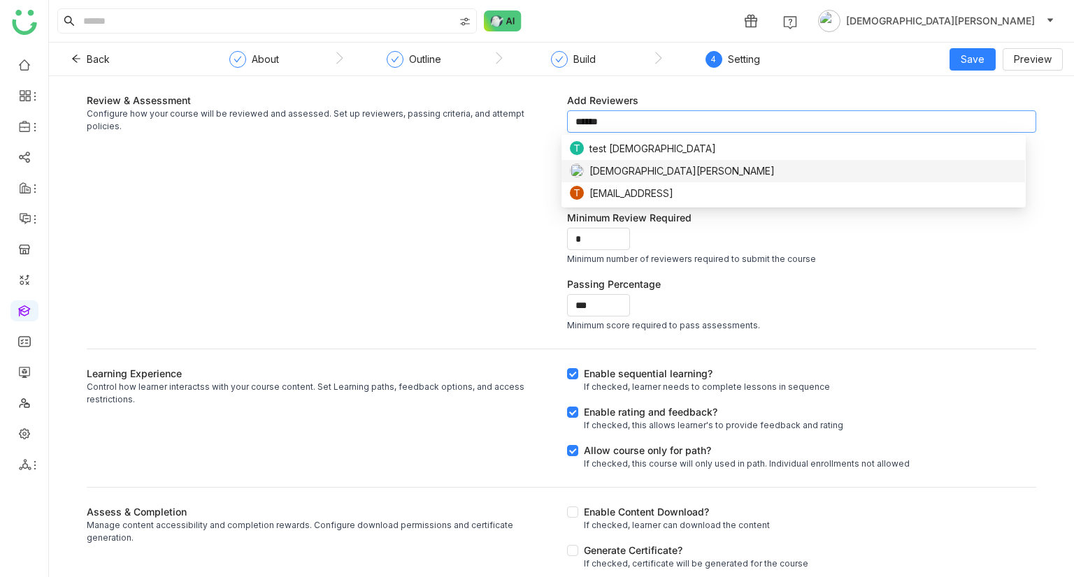
type input "******"
click at [619, 165] on span "[DEMOGRAPHIC_DATA][PERSON_NAME]" at bounding box center [681, 171] width 185 height 15
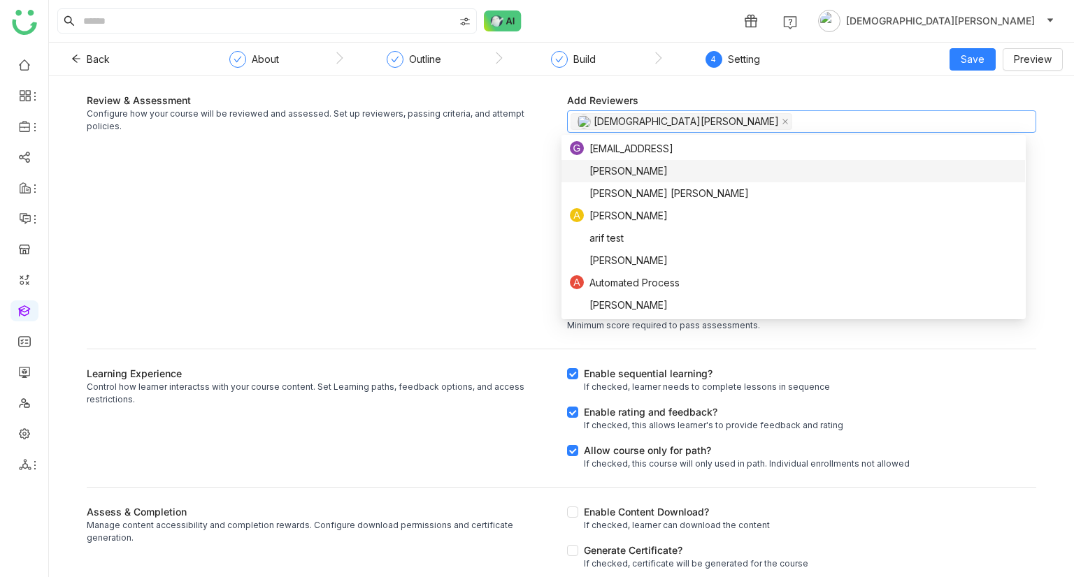
click at [455, 160] on div "Review & Assessment Configure how your course will be reviewed and assessed. Se…" at bounding box center [321, 212] width 469 height 239
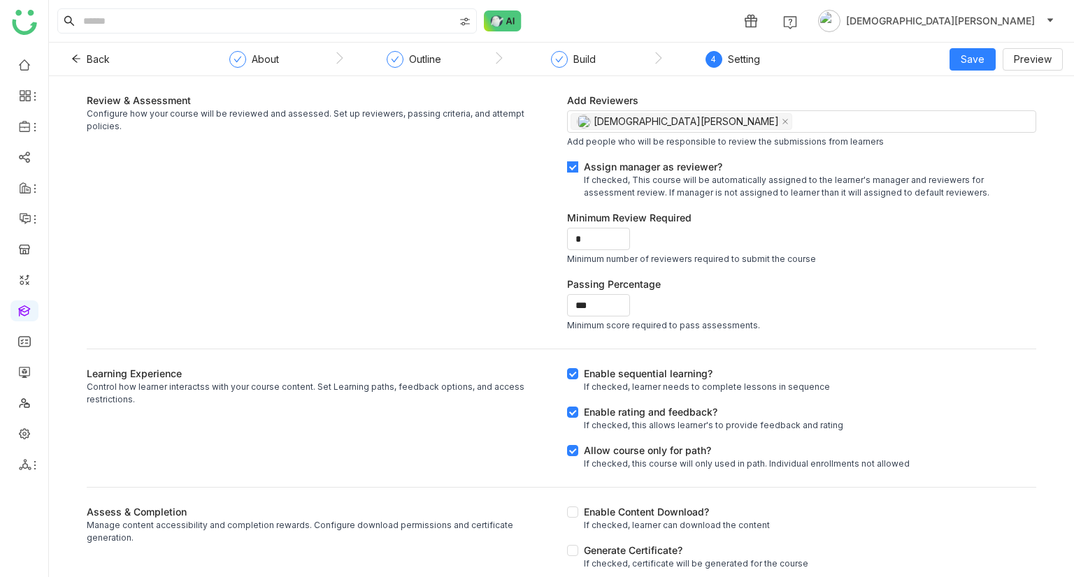
scroll to position [12, 0]
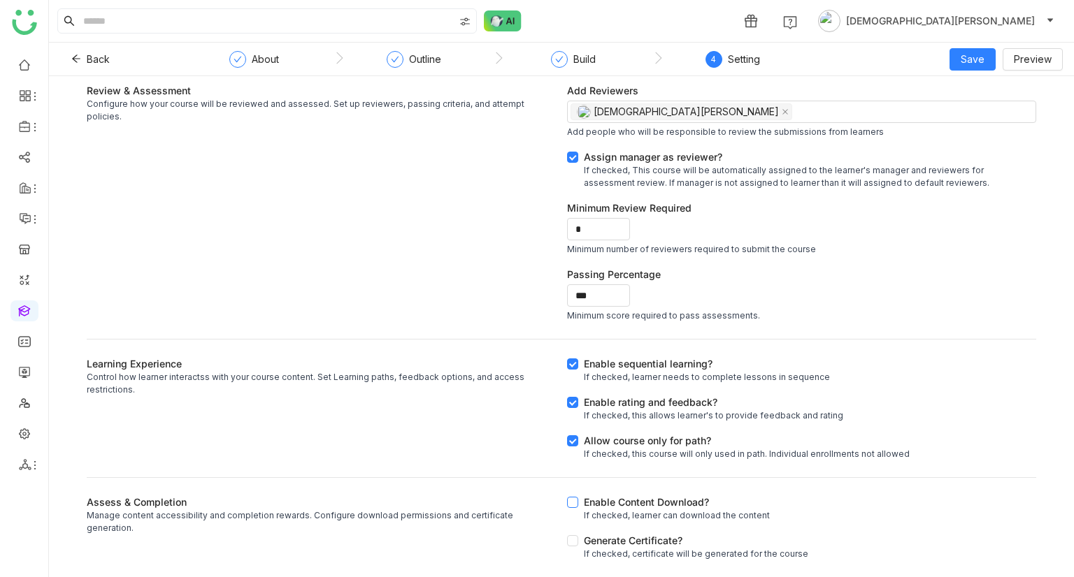
click at [632, 497] on div "Enable Content Download?" at bounding box center [677, 502] width 186 height 15
click at [612, 553] on div "If checked, certificate will be generated for the course" at bounding box center [696, 554] width 224 height 13
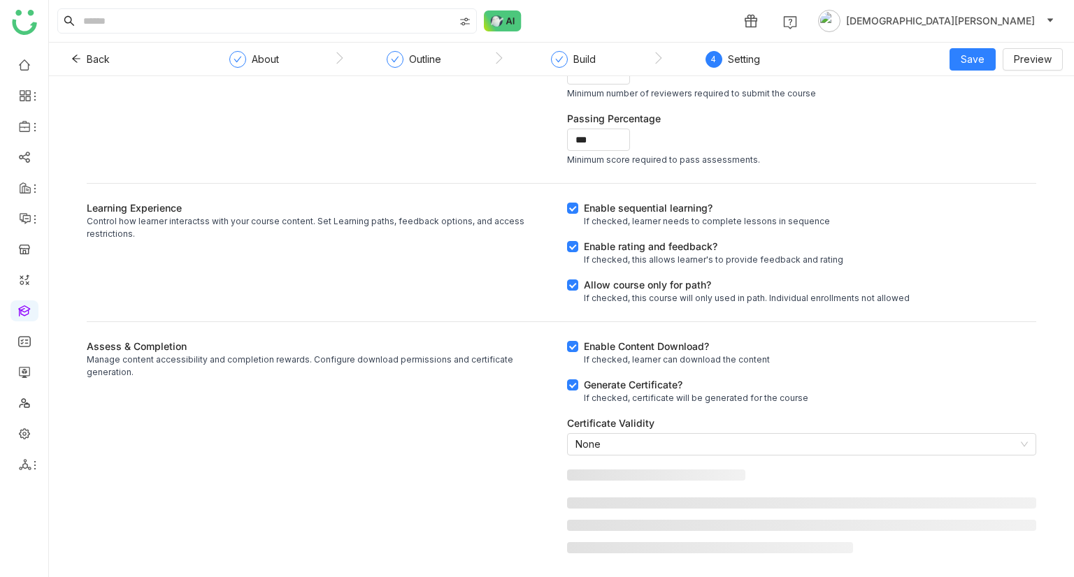
scroll to position [168, 0]
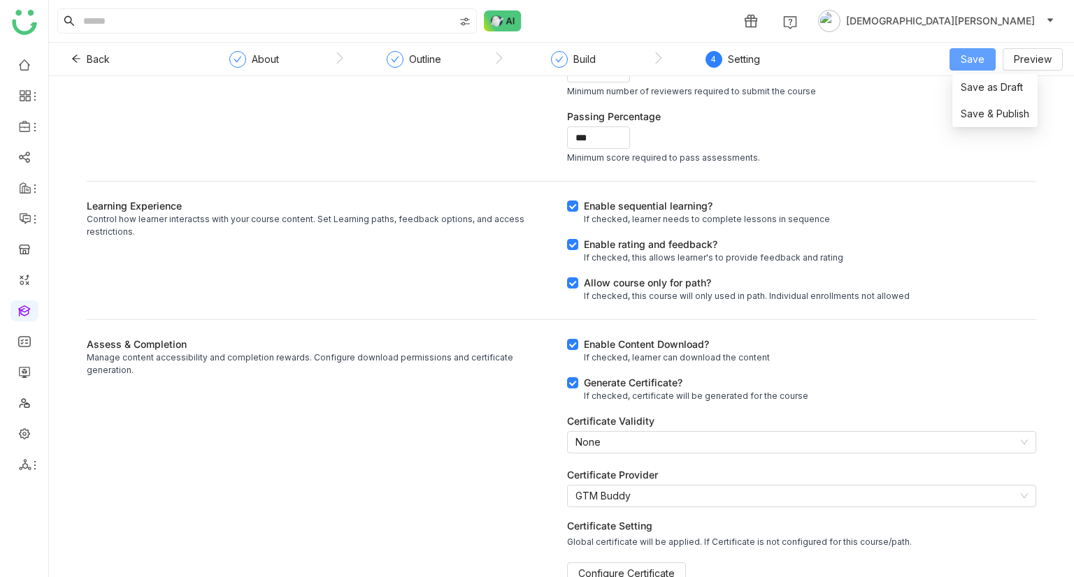
click at [976, 55] on span "Save" at bounding box center [972, 59] width 24 height 15
click at [976, 87] on span "Save as Draft" at bounding box center [991, 87] width 62 height 15
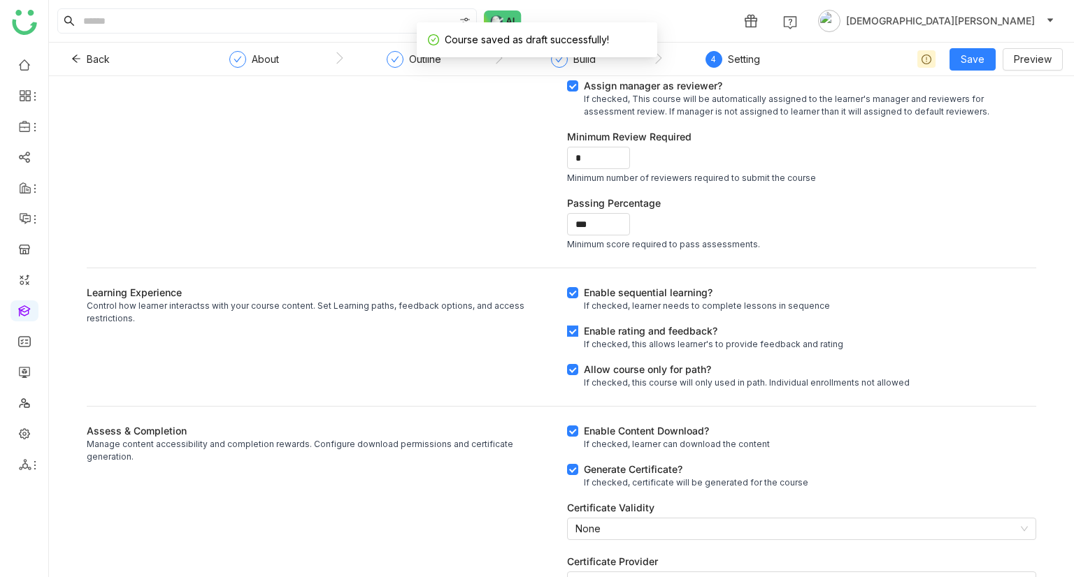
scroll to position [68, 0]
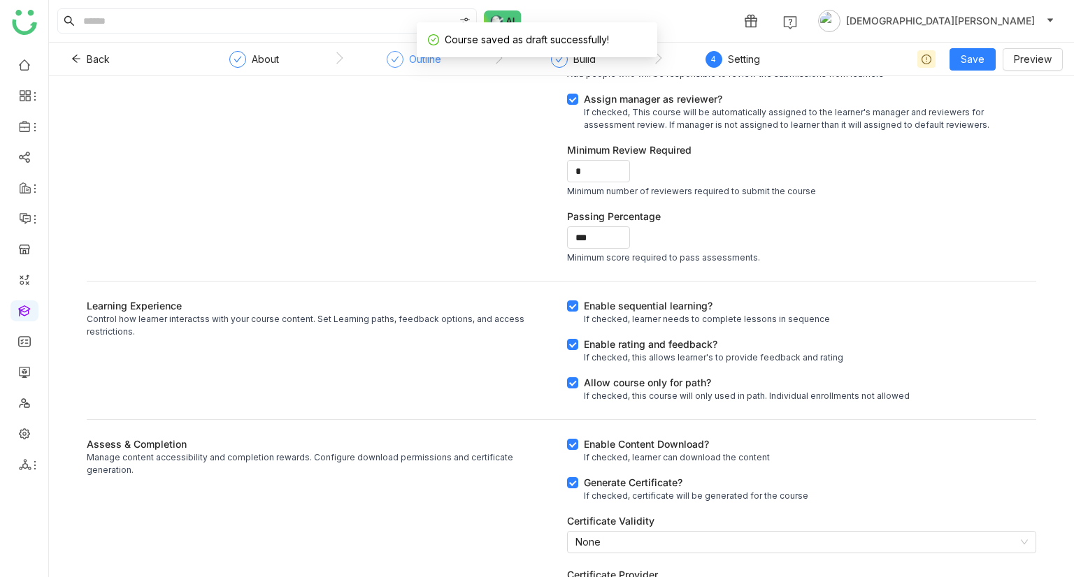
click at [421, 62] on div "Outline" at bounding box center [425, 59] width 32 height 17
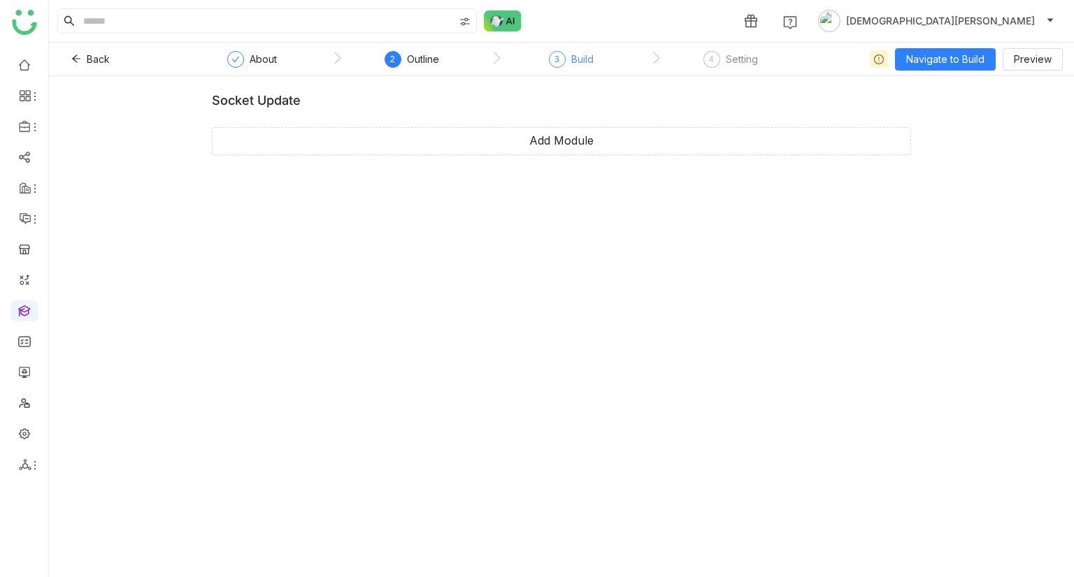
click at [558, 54] on span "3" at bounding box center [556, 59] width 5 height 10
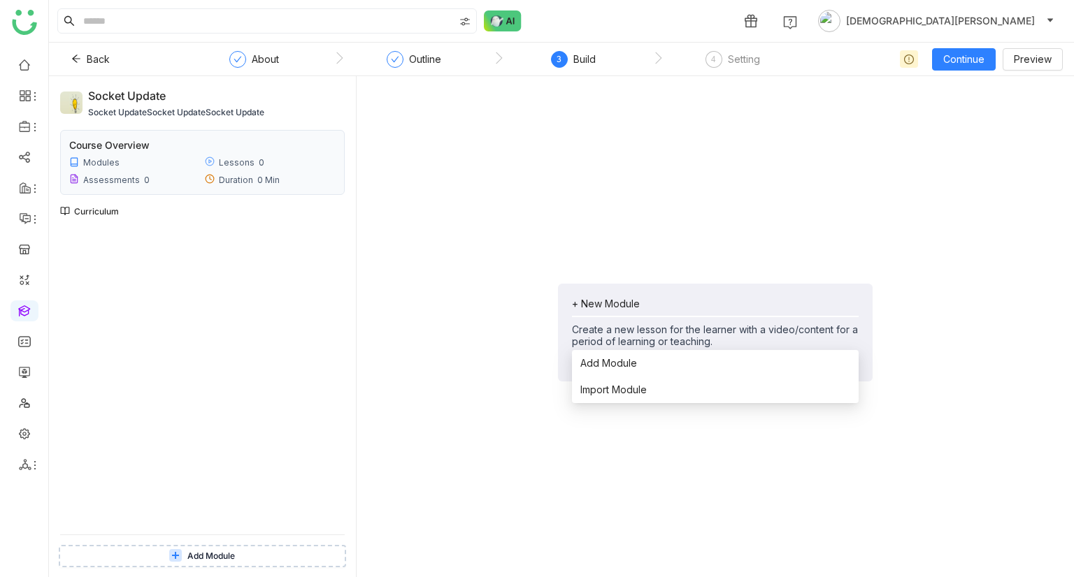
click at [593, 318] on div "+ New Module Create a new lesson for the learner with a video/content for a per…" at bounding box center [715, 323] width 287 height 50
click at [637, 363] on li "Add Module" at bounding box center [715, 363] width 287 height 27
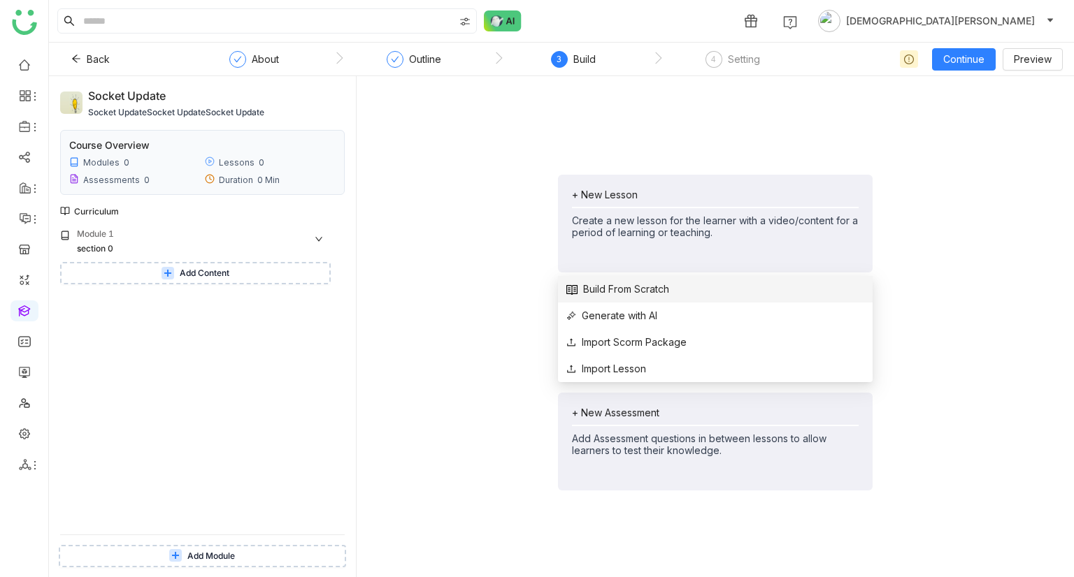
click at [633, 289] on span "Build From Scratch" at bounding box center [617, 289] width 103 height 15
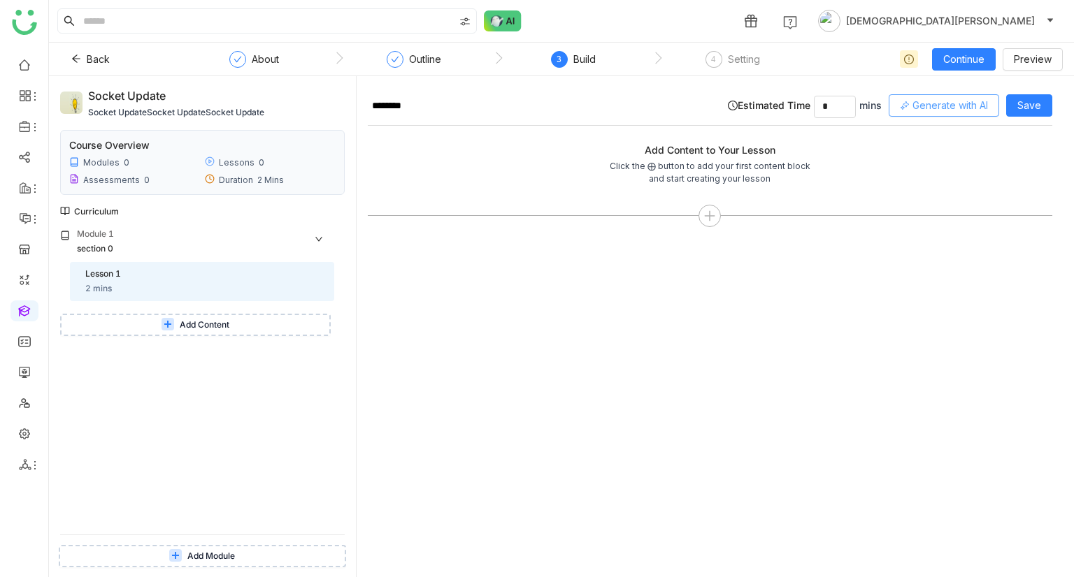
click at [960, 103] on span "Generate with AI" at bounding box center [949, 105] width 75 height 15
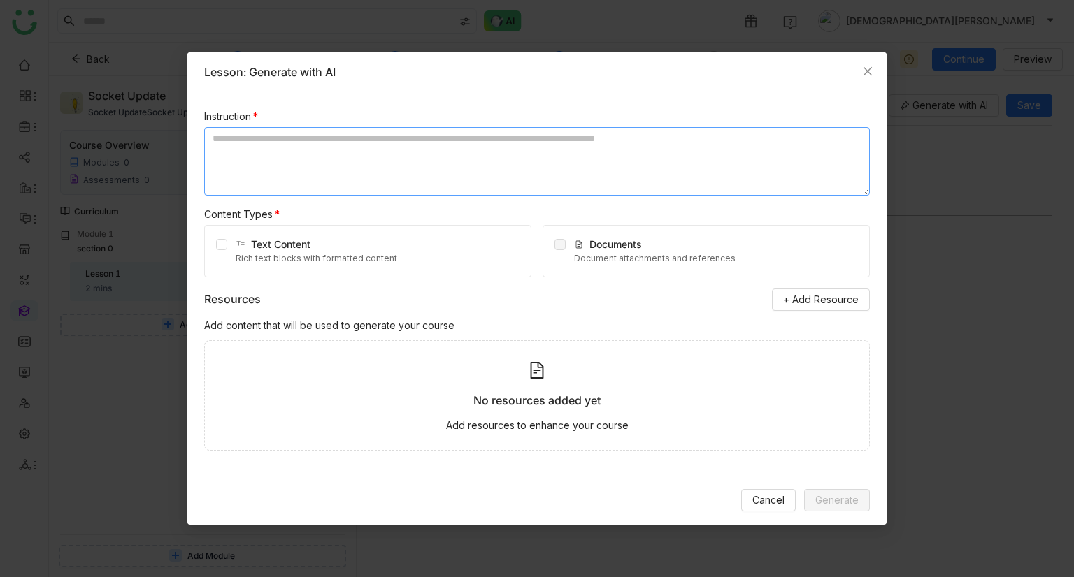
click at [324, 159] on textarea at bounding box center [536, 161] width 665 height 69
type textarea "**********"
click at [256, 250] on div "Text Content" at bounding box center [316, 244] width 161 height 15
click at [229, 243] on div "Text Content Rich text blocks with formatted content" at bounding box center [367, 251] width 327 height 52
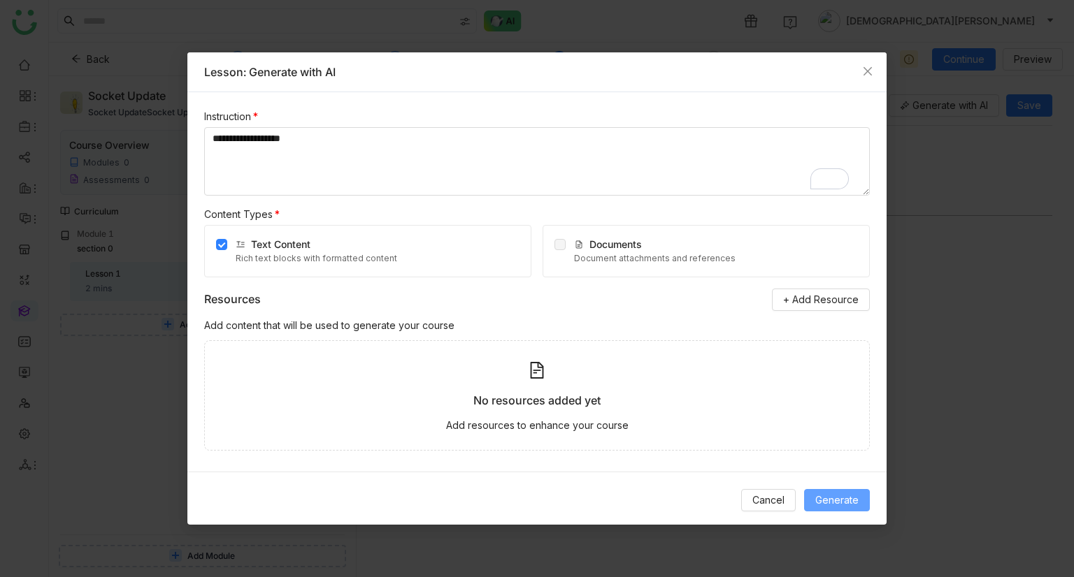
click at [835, 502] on span "Generate" at bounding box center [836, 500] width 43 height 15
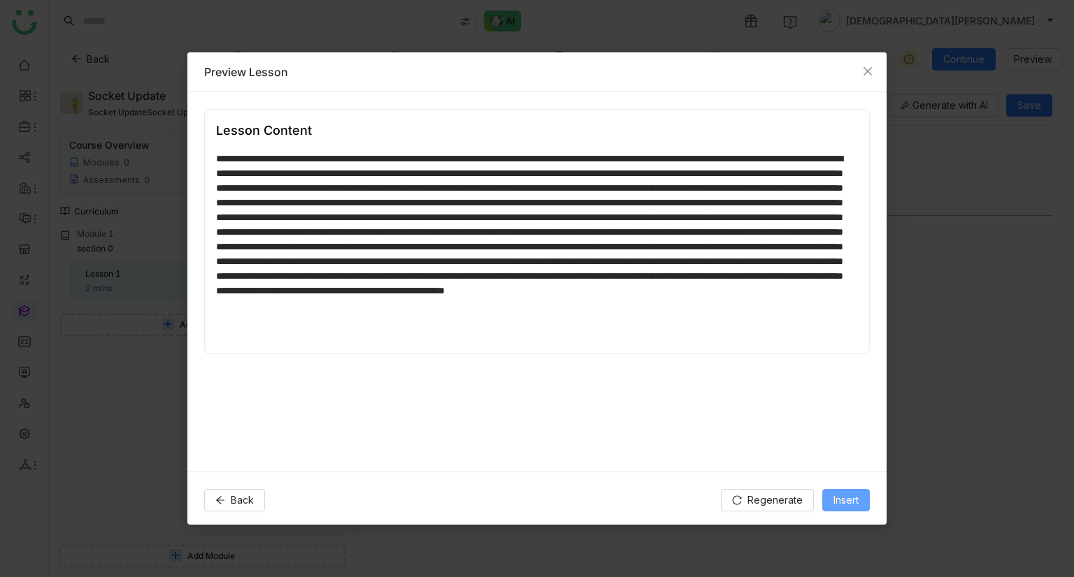
click at [835, 502] on span "Insert" at bounding box center [845, 500] width 25 height 15
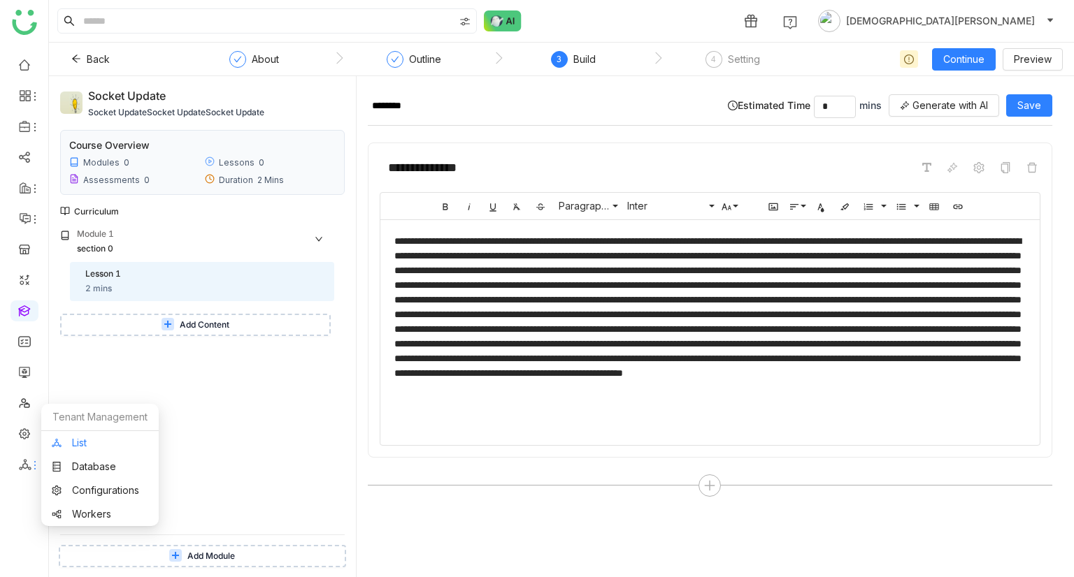
click at [71, 445] on link "List" at bounding box center [100, 443] width 96 height 10
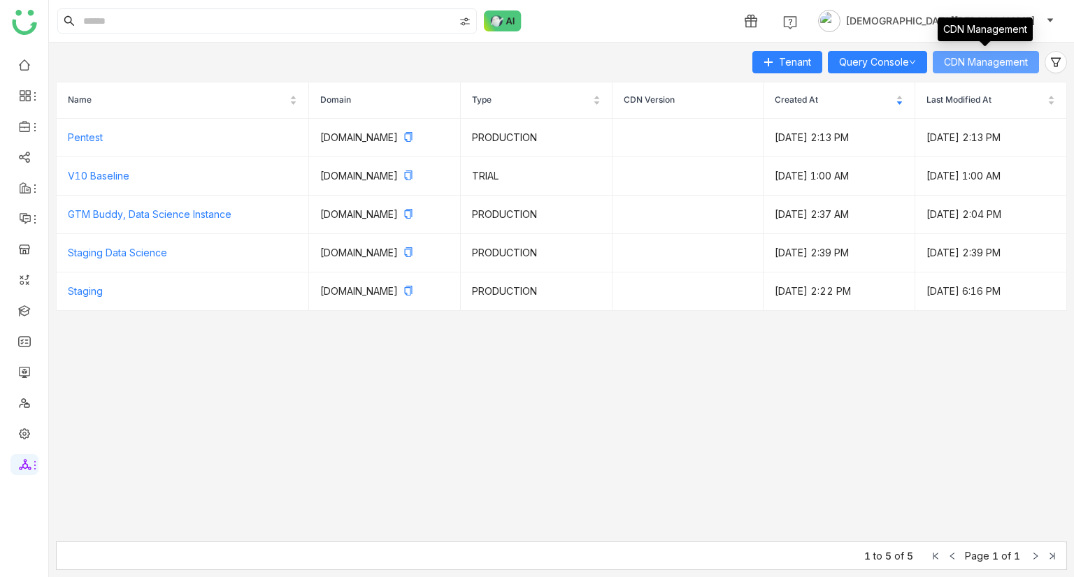
click at [974, 66] on span "CDN Management" at bounding box center [986, 62] width 84 height 15
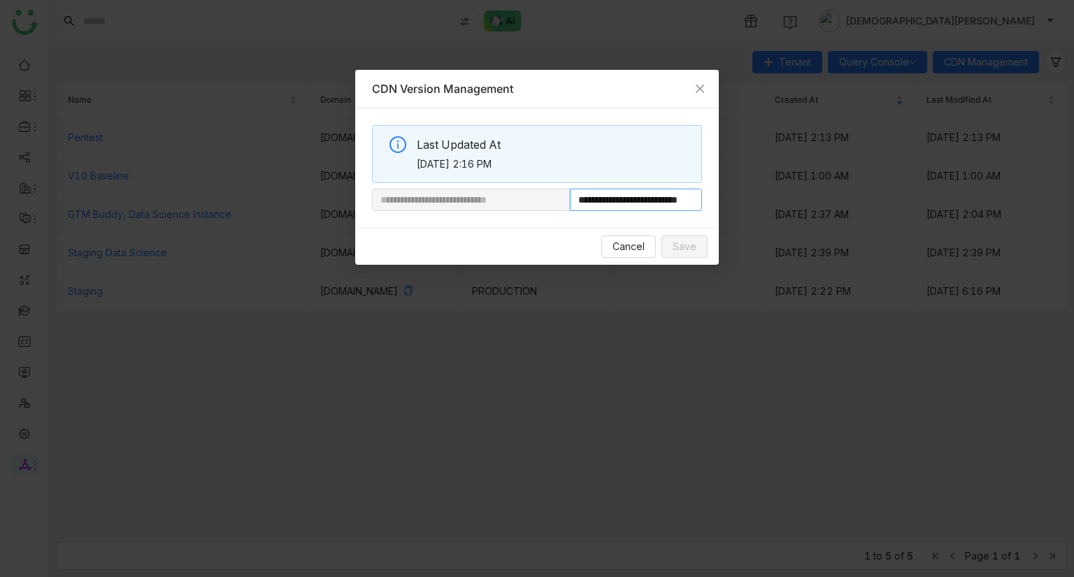
scroll to position [0, 30]
drag, startPoint x: 615, startPoint y: 202, endPoint x: 824, endPoint y: 199, distance: 209.0
click at [824, 199] on nz-modal-container "**********" at bounding box center [537, 288] width 1074 height 577
paste input "**********"
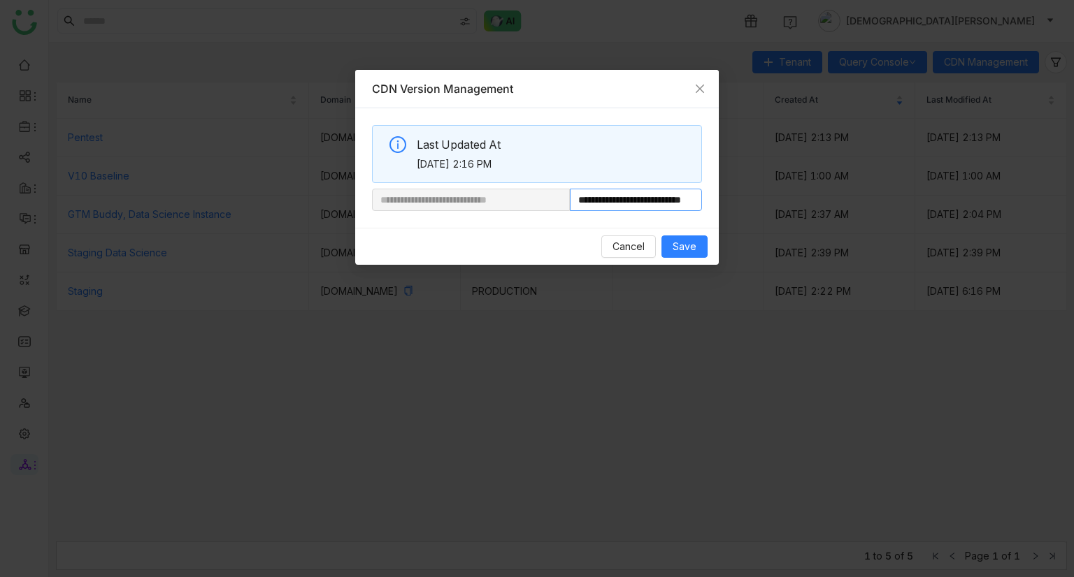
scroll to position [0, 52]
type input "**********"
click at [693, 256] on button "Save" at bounding box center [684, 247] width 46 height 22
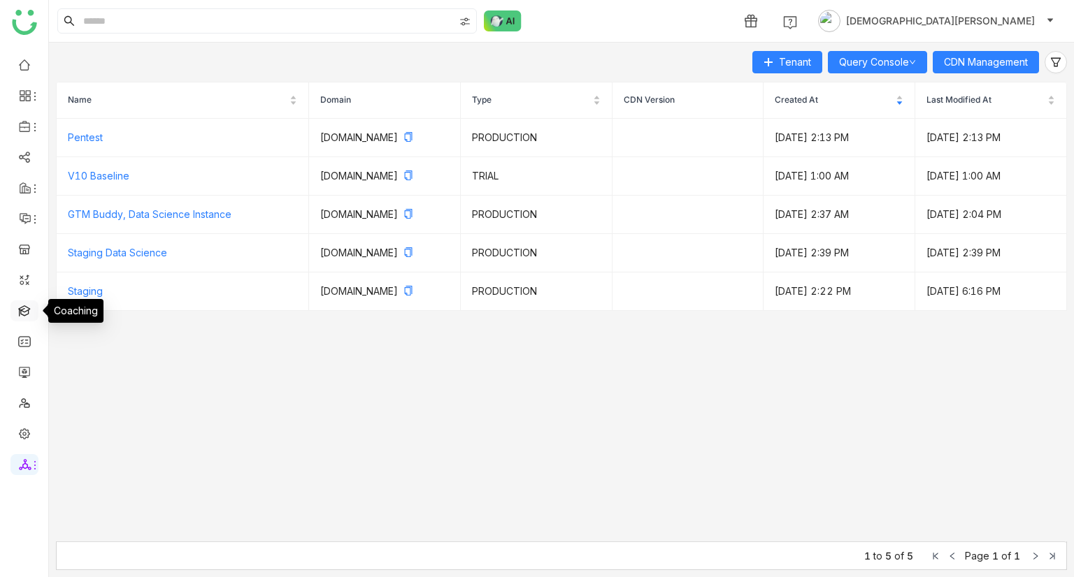
click at [27, 314] on link at bounding box center [24, 310] width 13 height 12
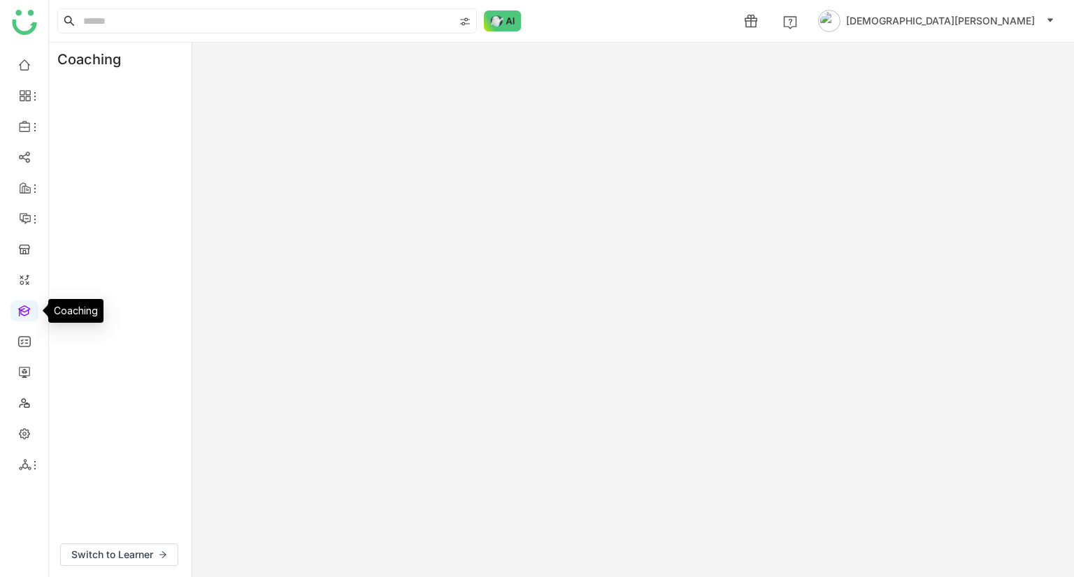
click at [27, 314] on link at bounding box center [24, 310] width 13 height 12
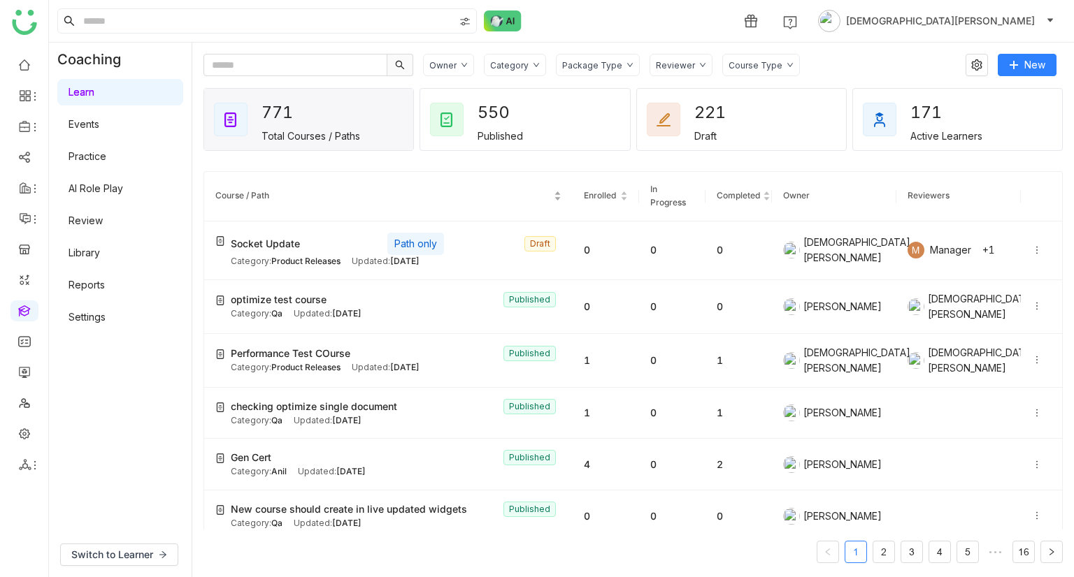
drag, startPoint x: 991, startPoint y: 1, endPoint x: 475, endPoint y: 183, distance: 547.6
click at [475, 189] on nz-table-sorters "Course / Path" at bounding box center [388, 195] width 346 height 13
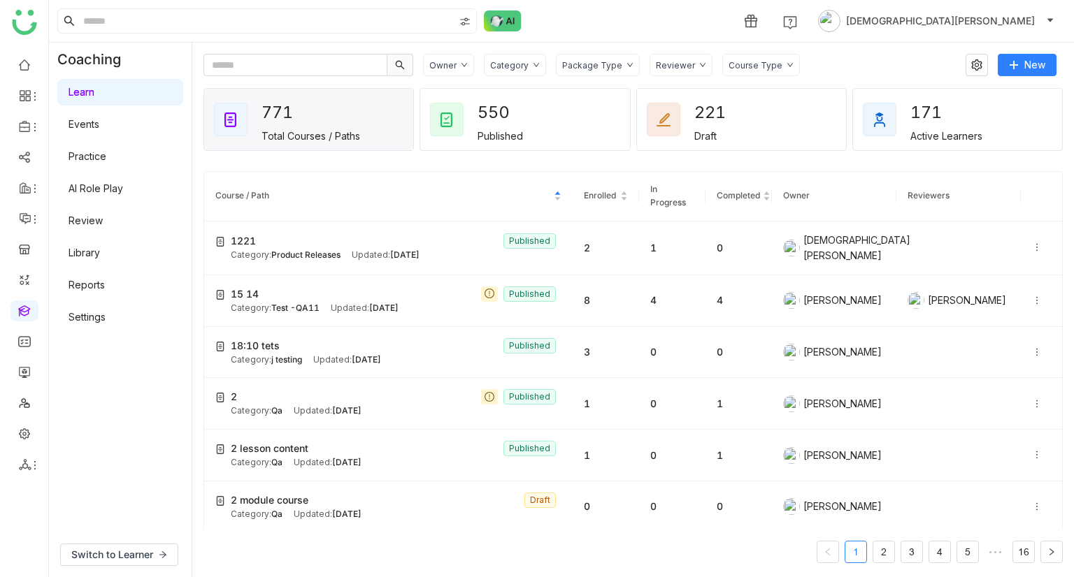
click at [590, 62] on div "Package Type" at bounding box center [592, 65] width 60 height 10
click at [593, 126] on span "Learning Path" at bounding box center [609, 120] width 74 height 15
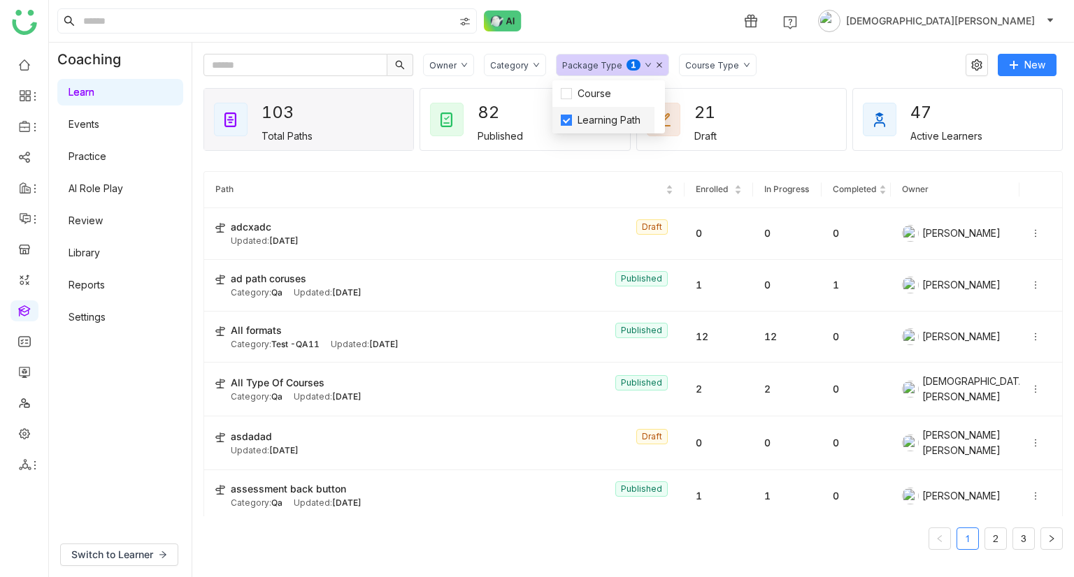
click at [603, 121] on span "Learning Path" at bounding box center [609, 120] width 74 height 15
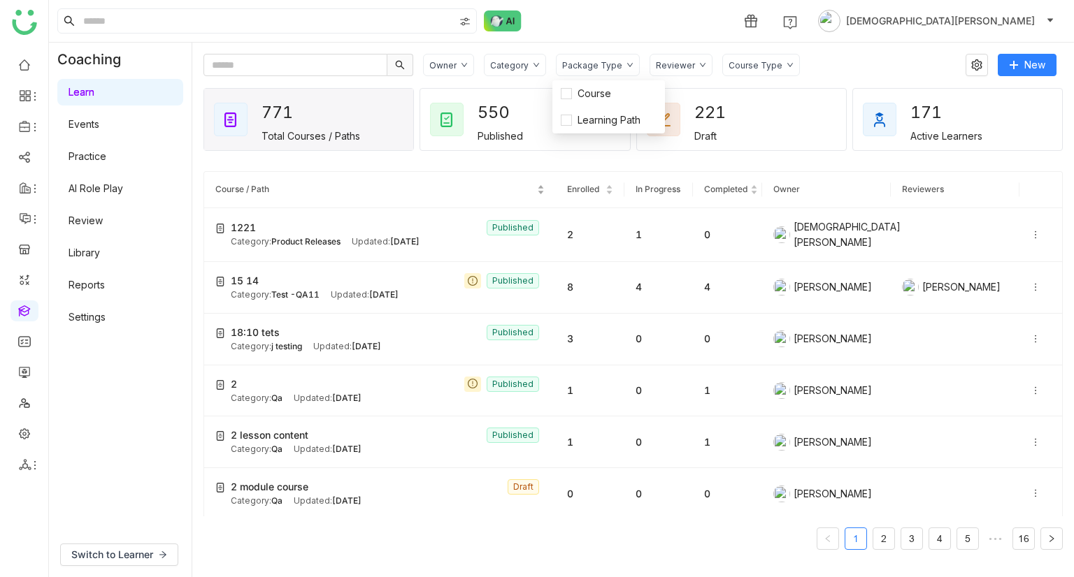
click at [300, 196] on nz-table-sorters "Course / Path" at bounding box center [379, 189] width 329 height 13
click at [345, 183] on nz-table-sorters "Course / Path" at bounding box center [379, 189] width 329 height 13
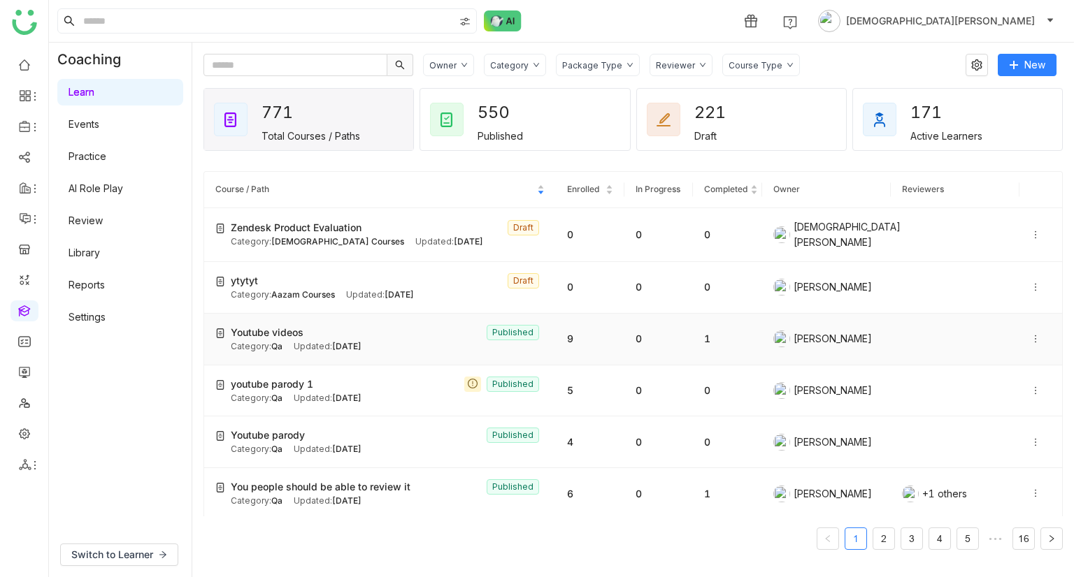
click at [1030, 331] on div at bounding box center [1040, 338] width 20 height 15
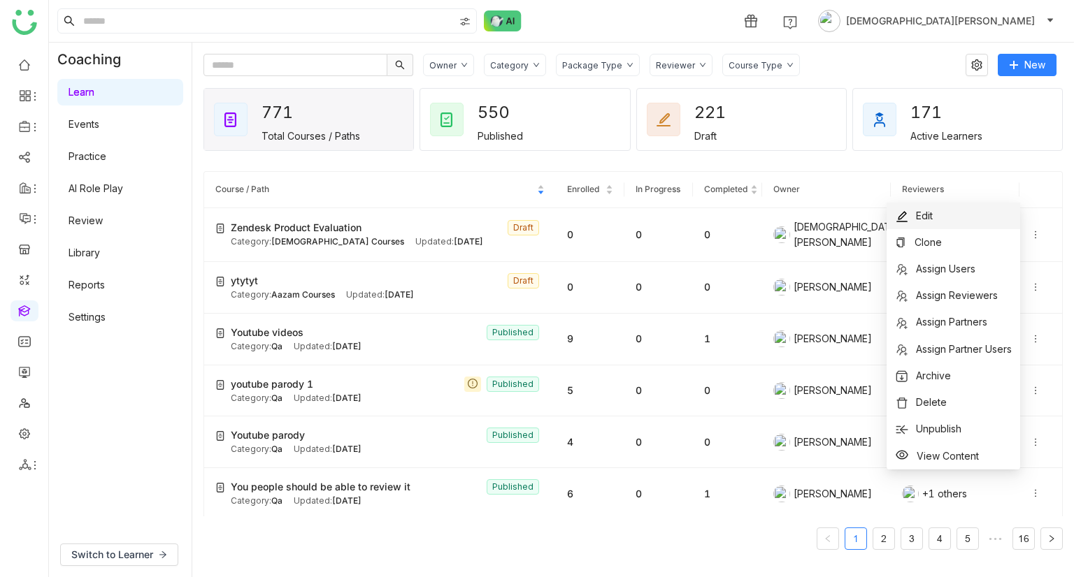
click at [917, 219] on span "Edit" at bounding box center [924, 216] width 17 height 12
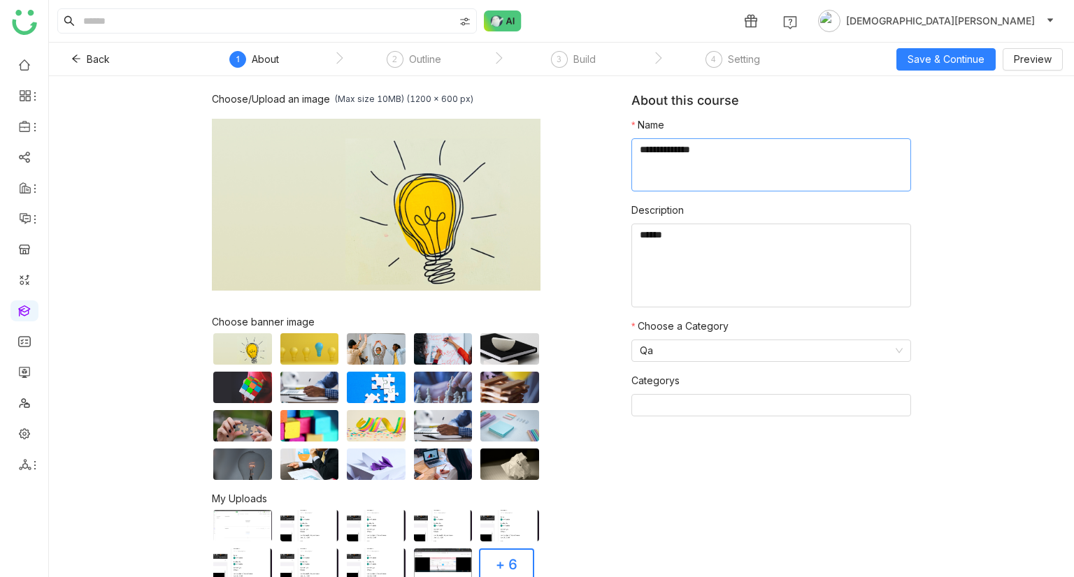
click at [656, 149] on textarea at bounding box center [771, 164] width 280 height 53
click at [737, 61] on div "Setting" at bounding box center [744, 59] width 32 height 17
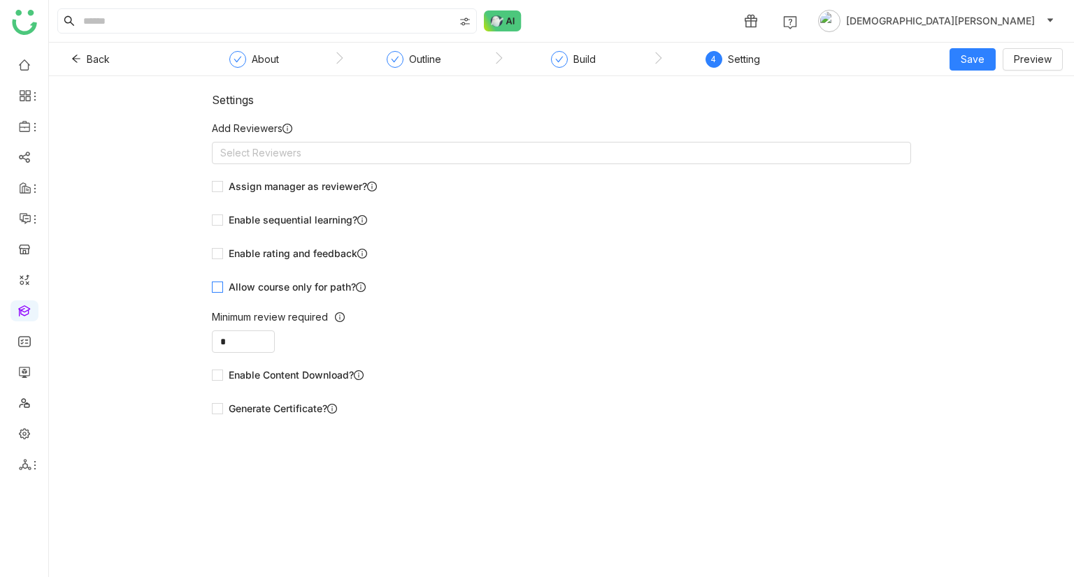
click at [274, 284] on span "Allow course only for path?" at bounding box center [297, 287] width 148 height 15
click at [981, 60] on span "Save" at bounding box center [972, 59] width 24 height 15
click at [997, 112] on span "Save & Publish" at bounding box center [994, 113] width 69 height 15
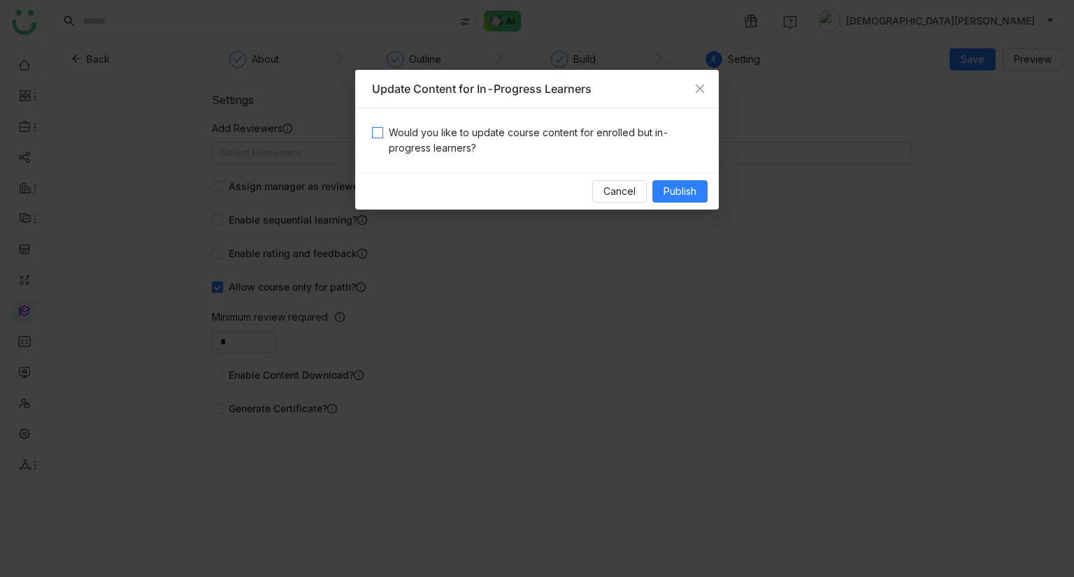
click at [590, 134] on span "Would you like to update course content for enrolled but in-progress learners?" at bounding box center [542, 140] width 319 height 31
click at [670, 191] on span "Publish" at bounding box center [679, 191] width 33 height 15
